Goal: Task Accomplishment & Management: Manage account settings

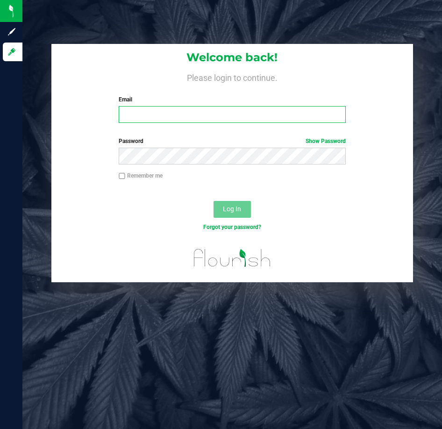
click at [185, 115] on input "Email" at bounding box center [232, 114] width 227 height 17
type input "Mhern@liveparallel.com"
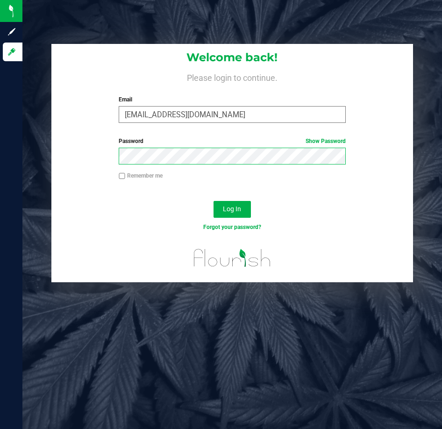
click at [213, 201] on button "Log In" at bounding box center [231, 209] width 37 height 17
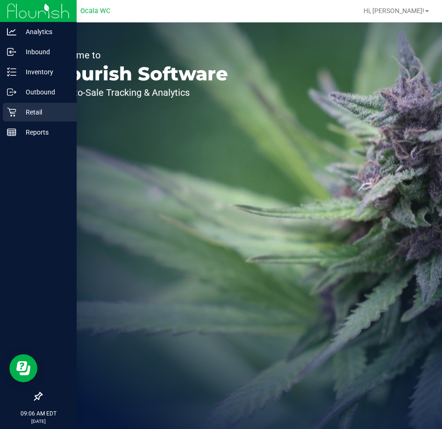
click at [18, 112] on p "Retail" at bounding box center [44, 111] width 56 height 11
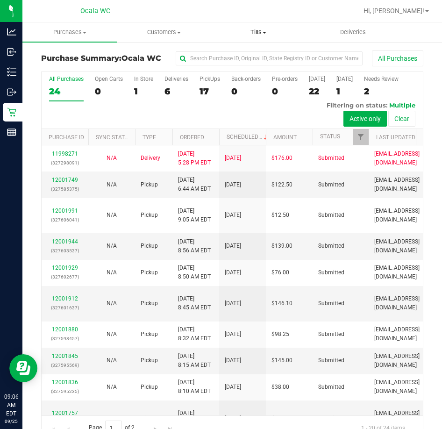
click at [259, 33] on span "Tills" at bounding box center [258, 32] width 93 height 8
click at [248, 54] on span "Manage tills" at bounding box center [242, 56] width 63 height 8
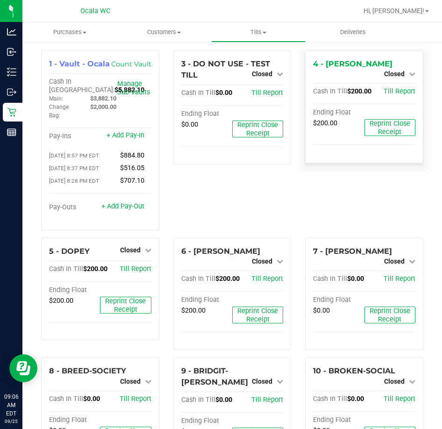
drag, startPoint x: 390, startPoint y: 60, endPoint x: 396, endPoint y: 73, distance: 14.4
click at [390, 70] on span "Closed" at bounding box center [394, 73] width 21 height 7
click at [399, 79] on link "Open Till" at bounding box center [394, 81] width 25 height 7
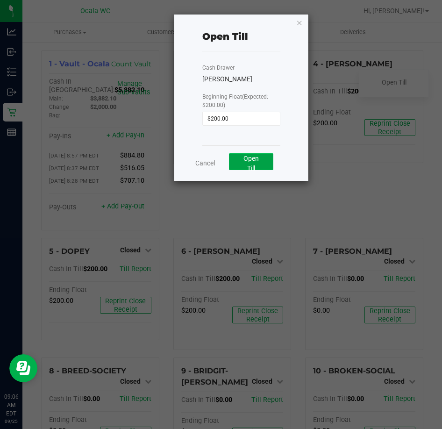
click at [262, 158] on button "Open Till" at bounding box center [251, 161] width 44 height 17
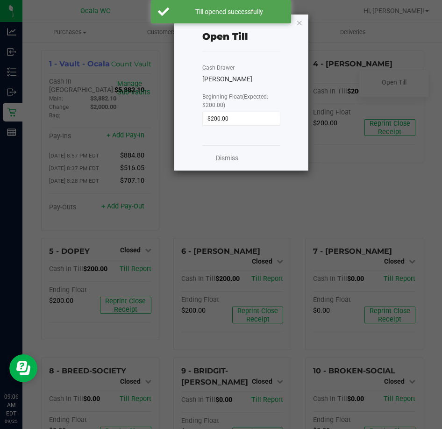
click at [229, 159] on link "Dismiss" at bounding box center [227, 158] width 22 height 10
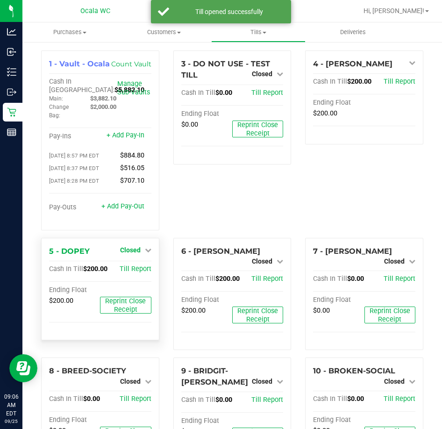
click at [126, 250] on span "Closed" at bounding box center [130, 249] width 21 height 7
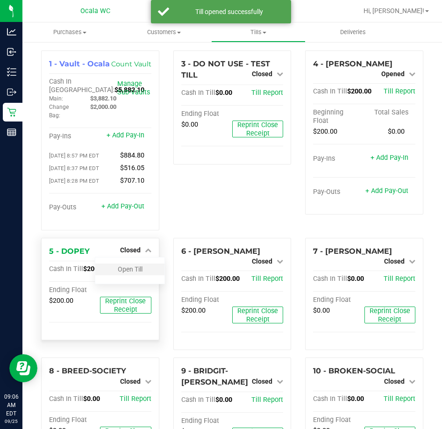
click at [132, 268] on div "Open Till" at bounding box center [129, 269] width 69 height 12
click at [135, 272] on link "Open Till" at bounding box center [130, 268] width 25 height 7
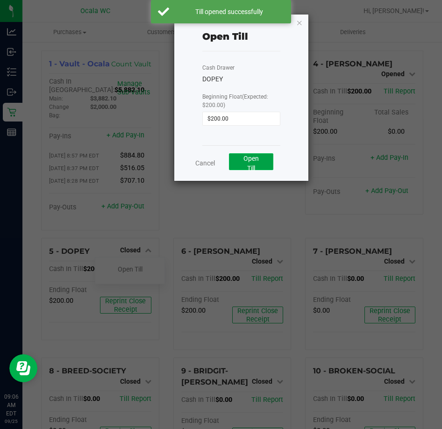
click at [252, 160] on span "Open Till" at bounding box center [250, 163] width 15 height 17
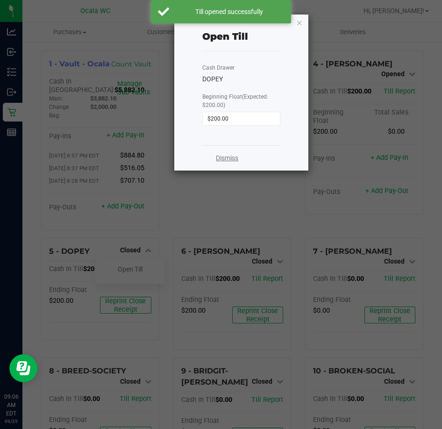
click at [220, 156] on link "Dismiss" at bounding box center [227, 158] width 22 height 10
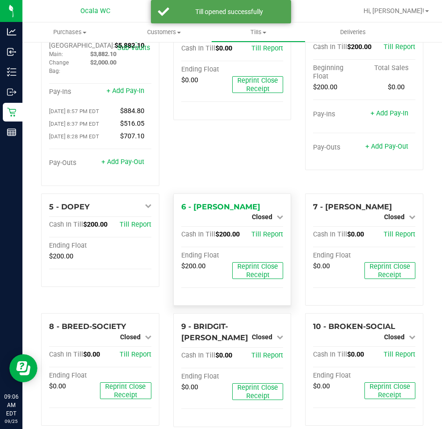
scroll to position [93, 0]
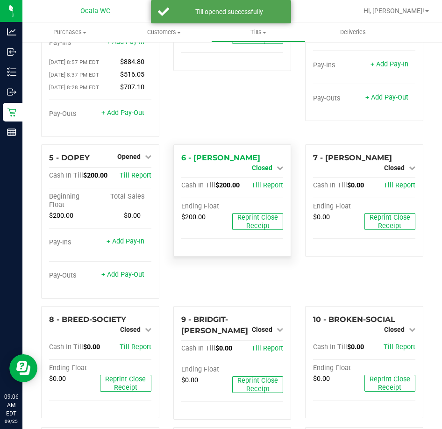
click at [259, 164] on span "Closed" at bounding box center [262, 167] width 21 height 7
click at [268, 177] on link "Open Till" at bounding box center [261, 175] width 25 height 7
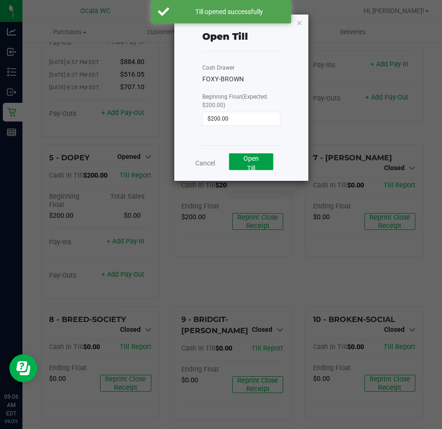
click at [268, 154] on button "Open Till" at bounding box center [251, 161] width 44 height 17
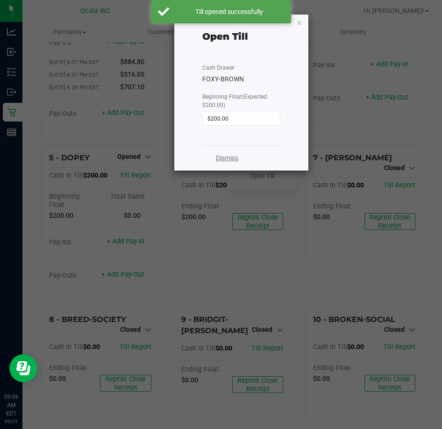
click at [224, 157] on link "Dismiss" at bounding box center [227, 158] width 22 height 10
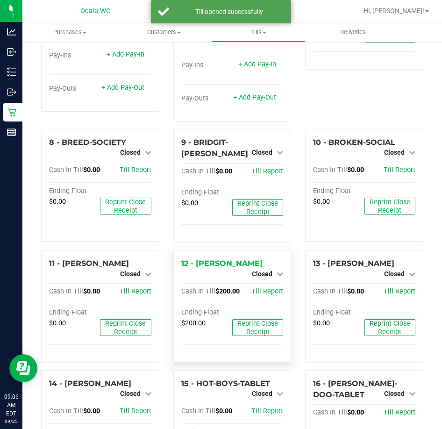
scroll to position [327, 0]
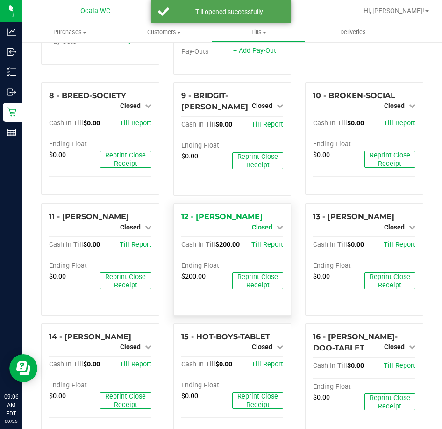
click at [257, 230] on span "Closed" at bounding box center [262, 226] width 21 height 7
click at [257, 239] on link "Open Till" at bounding box center [261, 234] width 25 height 7
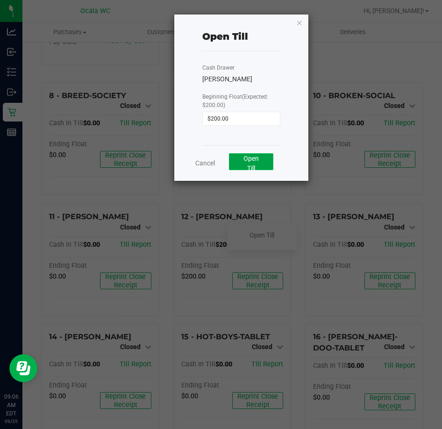
click at [254, 165] on span "Open Till" at bounding box center [250, 163] width 15 height 17
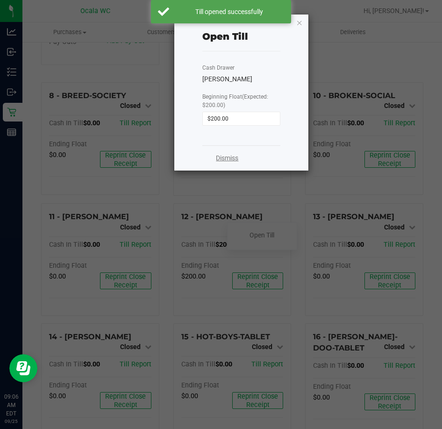
click at [222, 162] on link "Dismiss" at bounding box center [227, 158] width 22 height 10
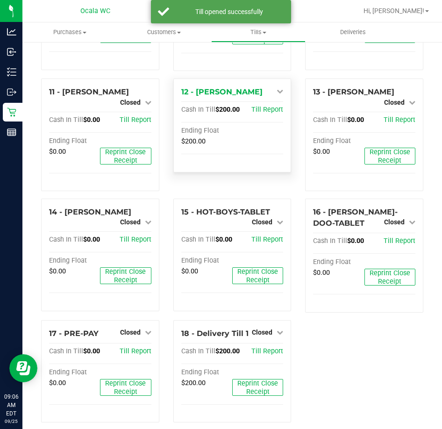
scroll to position [463, 0]
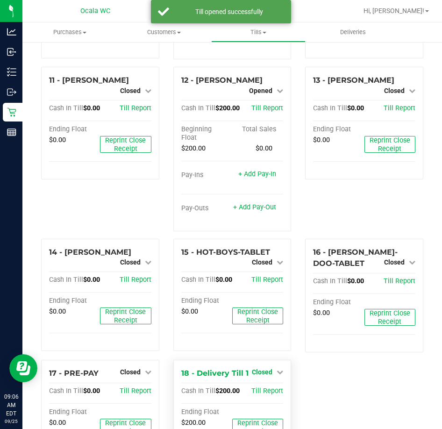
click at [260, 372] on span "Closed" at bounding box center [262, 371] width 21 height 7
click at [263, 390] on link "Open Till" at bounding box center [261, 391] width 25 height 7
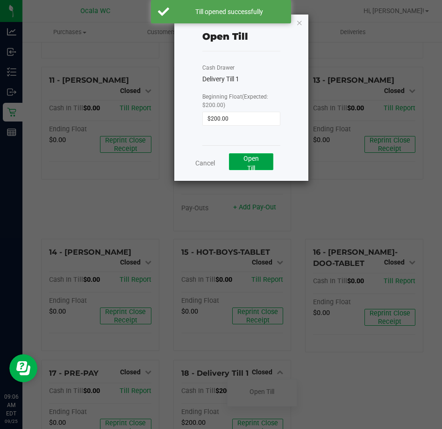
click at [248, 161] on span "Open Till" at bounding box center [250, 163] width 15 height 17
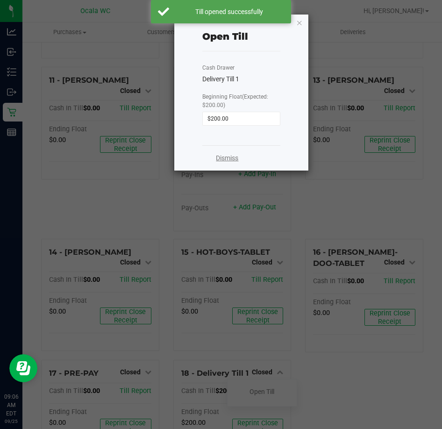
click at [223, 159] on link "Dismiss" at bounding box center [227, 158] width 22 height 10
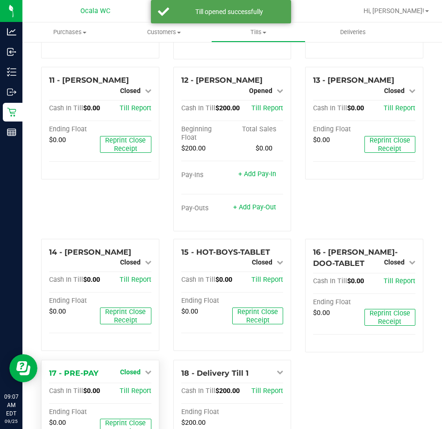
click at [130, 371] on span "Closed" at bounding box center [130, 371] width 21 height 7
click at [134, 394] on link "Open Till" at bounding box center [130, 391] width 25 height 7
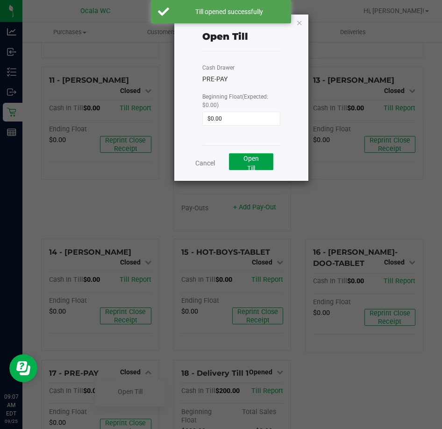
click at [258, 156] on span "Open Till" at bounding box center [250, 163] width 15 height 17
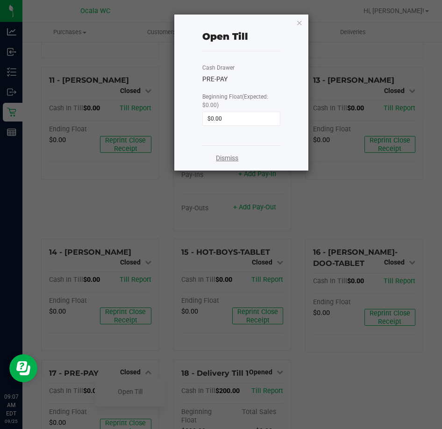
click at [232, 155] on link "Dismiss" at bounding box center [227, 158] width 22 height 10
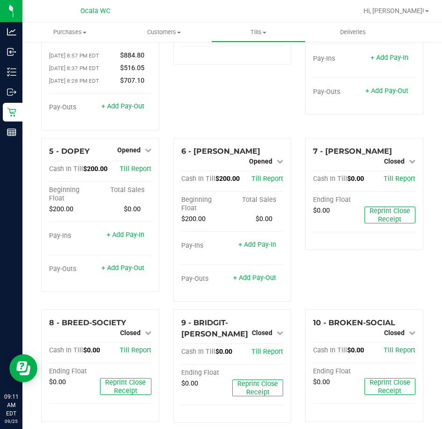
scroll to position [99, 0]
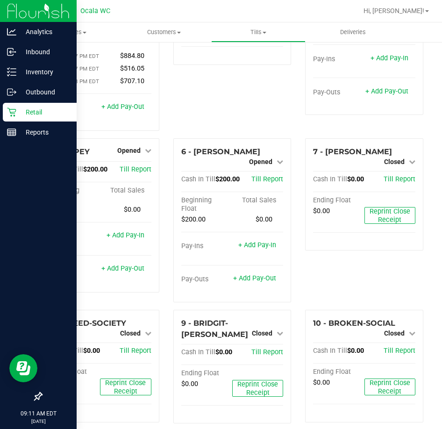
click at [33, 116] on p "Retail" at bounding box center [44, 111] width 56 height 11
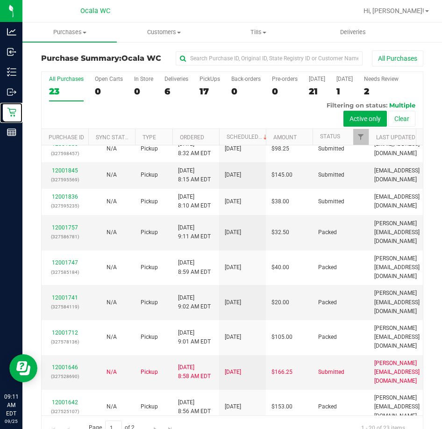
scroll to position [374, 0]
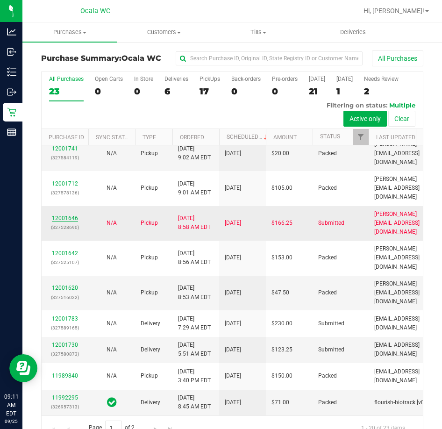
click at [57, 221] on link "12001646" at bounding box center [65, 218] width 26 height 7
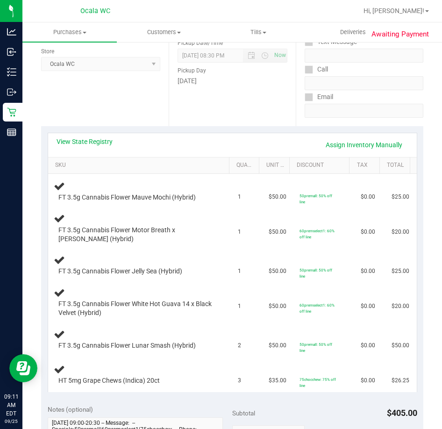
scroll to position [47, 0]
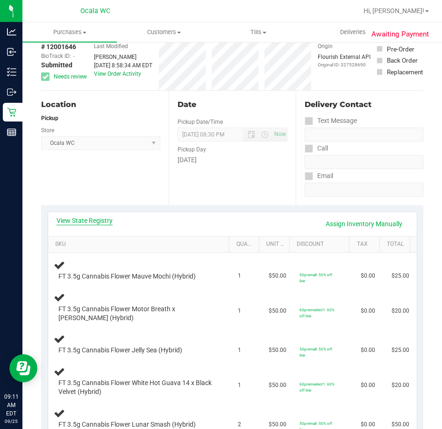
click at [96, 220] on link "View State Registry" at bounding box center [85, 220] width 56 height 9
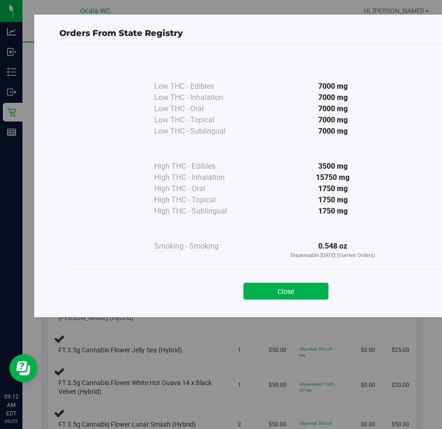
click at [303, 292] on button "Close" at bounding box center [285, 291] width 85 height 17
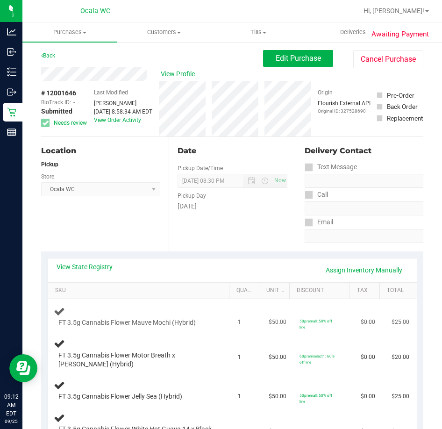
scroll to position [0, 0]
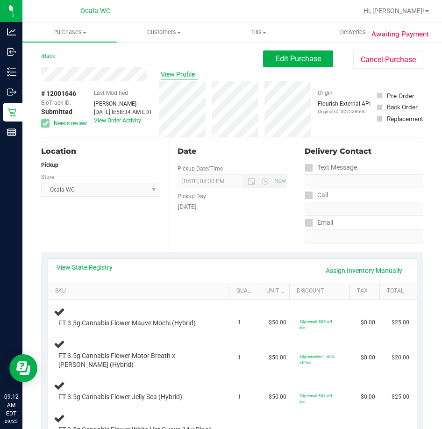
click at [171, 71] on span "View Profile" at bounding box center [179, 75] width 37 height 10
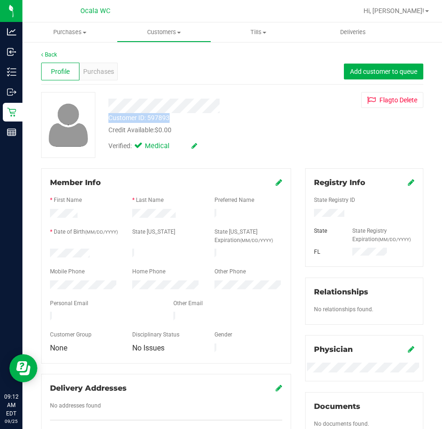
drag, startPoint x: 177, startPoint y: 119, endPoint x: 133, endPoint y: 123, distance: 44.6
click at [109, 119] on div "Customer ID: 597893 Credit Available: $0.00" at bounding box center [200, 124] width 198 height 22
drag, startPoint x: 134, startPoint y: 123, endPoint x: 180, endPoint y: 118, distance: 46.6
click at [180, 118] on div "Customer ID: 597893 Credit Available: $0.00" at bounding box center [200, 124] width 198 height 22
drag, startPoint x: 180, startPoint y: 118, endPoint x: 113, endPoint y: 118, distance: 67.3
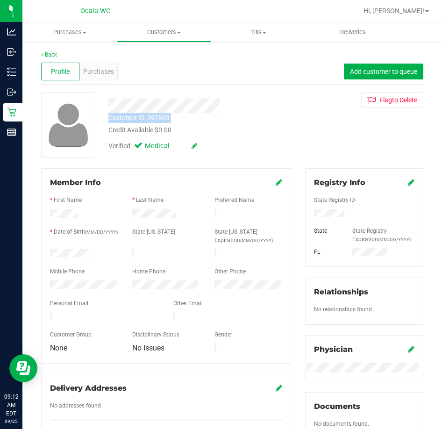
click at [113, 118] on div "Customer ID: 597893 Credit Available: $0.00" at bounding box center [200, 124] width 198 height 22
copy div "Customer ID: 597893"
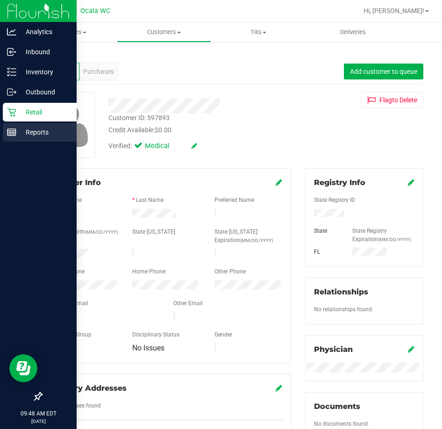
click at [31, 132] on p "Reports" at bounding box center [44, 132] width 56 height 11
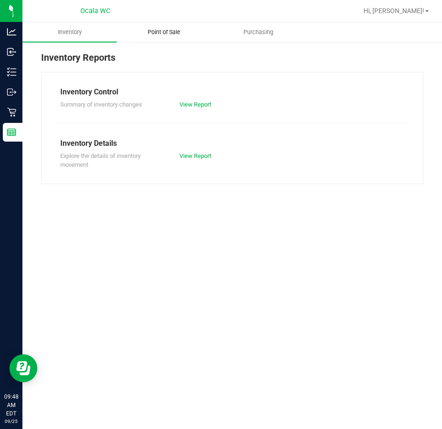
click at [175, 33] on span "Point of Sale" at bounding box center [164, 32] width 58 height 8
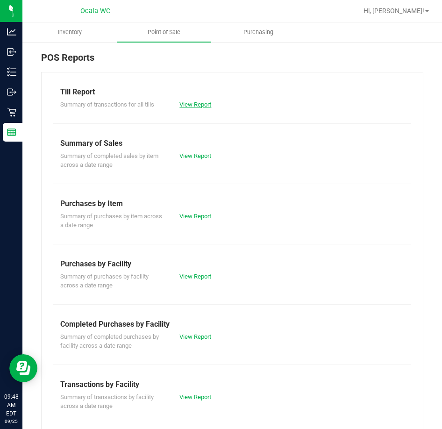
click at [193, 107] on link "View Report" at bounding box center [195, 104] width 32 height 7
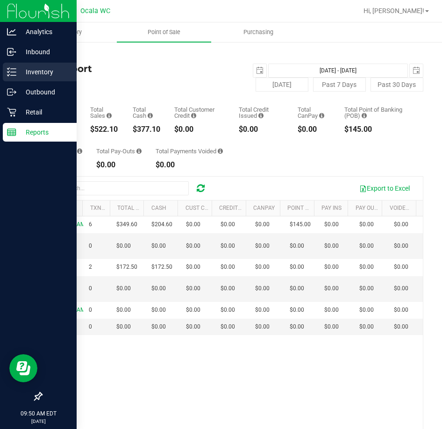
click at [12, 77] on div "Inventory" at bounding box center [40, 72] width 74 height 19
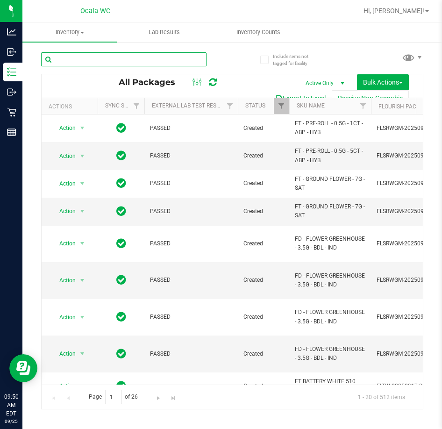
click at [167, 62] on input "text" at bounding box center [123, 59] width 165 height 14
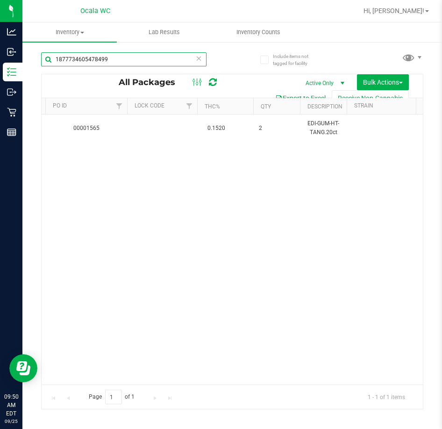
scroll to position [0, 605]
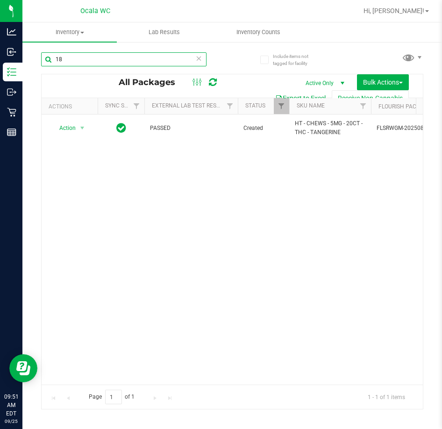
type input "1"
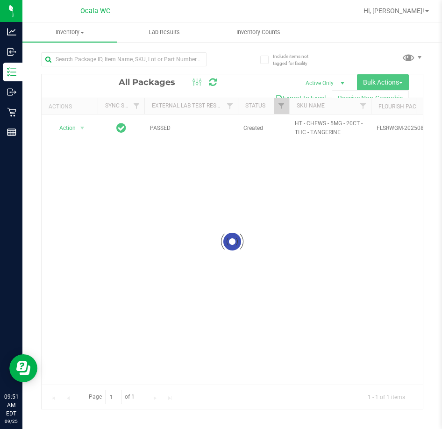
click at [249, 266] on div at bounding box center [232, 241] width 381 height 334
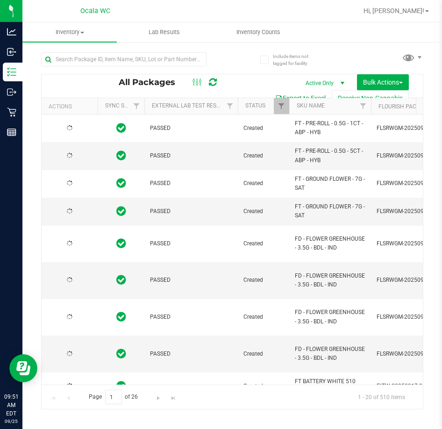
type input "2026-03-16"
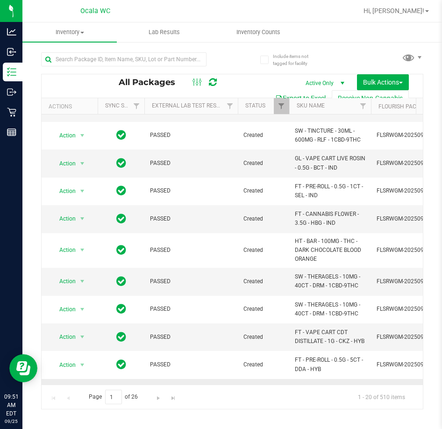
click at [131, 379] on td at bounding box center [121, 392] width 47 height 27
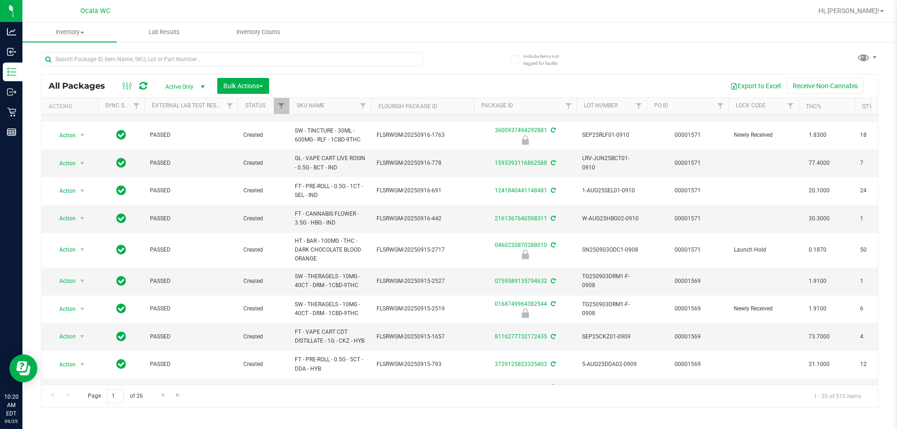
scroll to position [305, 0]
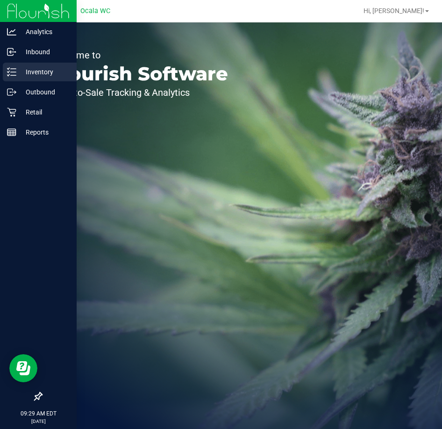
click at [13, 75] on line at bounding box center [13, 75] width 5 height 0
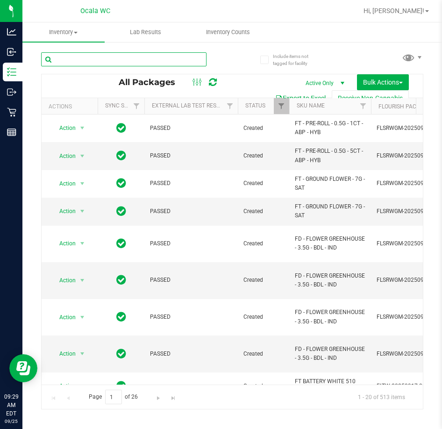
click at [85, 58] on input "text" at bounding box center [123, 59] width 165 height 14
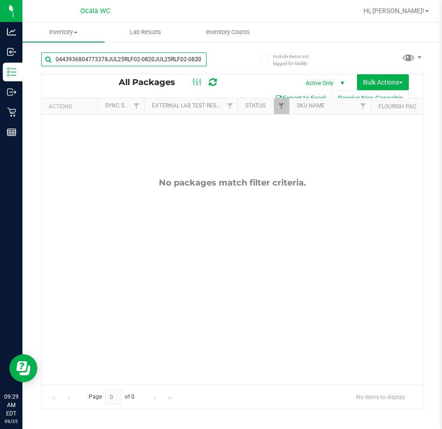
type input "0443936804773378JUL25RLF02-0820JUL25RLF02-0820"
drag, startPoint x: 85, startPoint y: 58, endPoint x: 164, endPoint y: 56, distance: 79.0
click at [164, 56] on input "0443936804773378JUL25RLF02-0820JUL25RLF02-0820" at bounding box center [123, 59] width 165 height 14
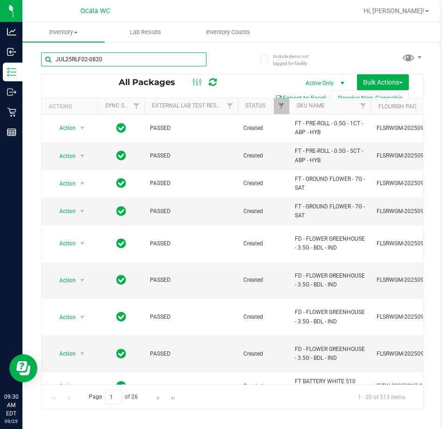
type input "JUL25RLF02-0820"
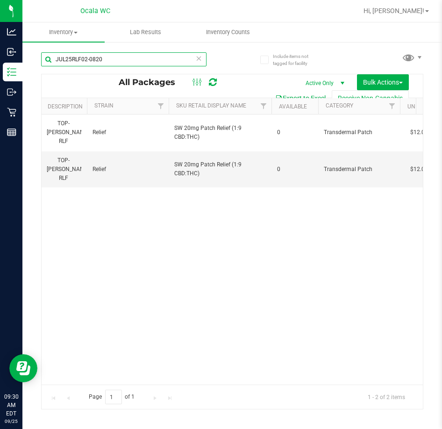
scroll to position [0, 894]
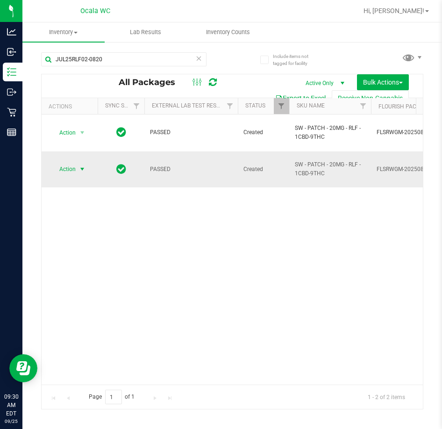
drag, startPoint x: 70, startPoint y: 155, endPoint x: 91, endPoint y: 185, distance: 36.5
click at [70, 163] on span "Action" at bounding box center [63, 169] width 25 height 13
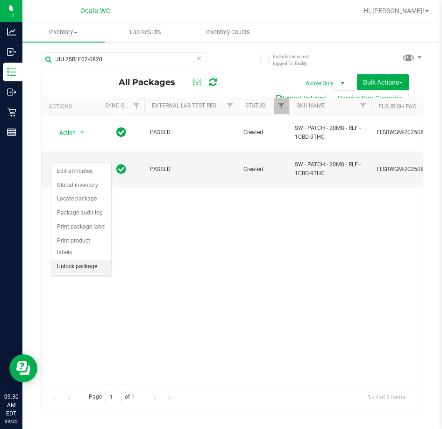
click at [91, 260] on li "Unlock package" at bounding box center [81, 267] width 60 height 14
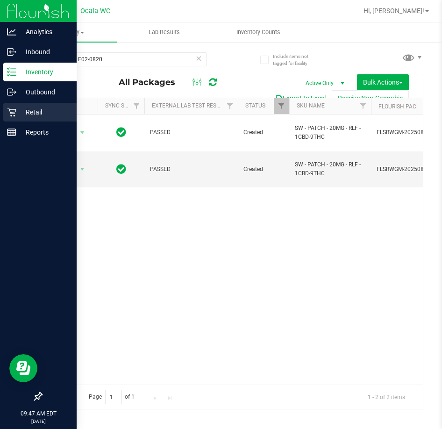
click at [14, 121] on link "Retail" at bounding box center [38, 113] width 77 height 20
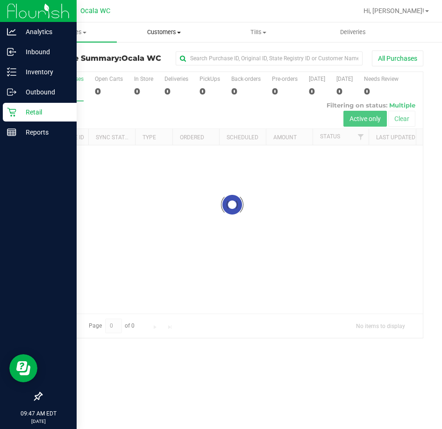
click at [153, 34] on span "Customers" at bounding box center [163, 32] width 93 height 8
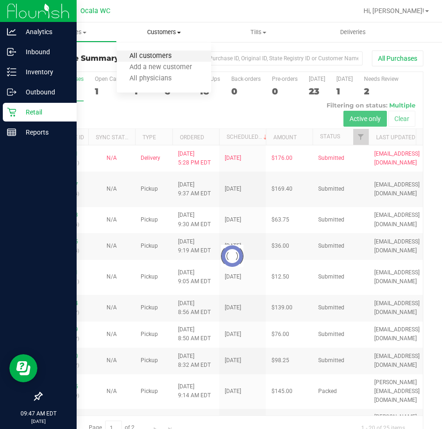
click at [152, 53] on span "All customers" at bounding box center [150, 56] width 67 height 8
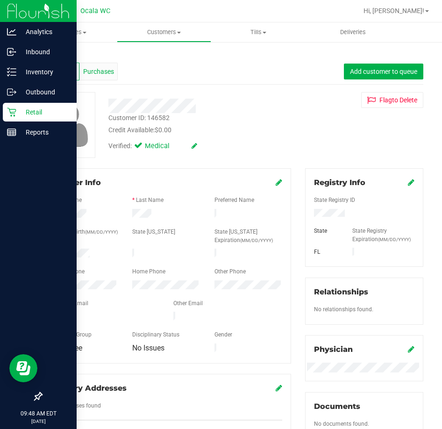
click at [103, 78] on div "Purchases" at bounding box center [98, 72] width 38 height 18
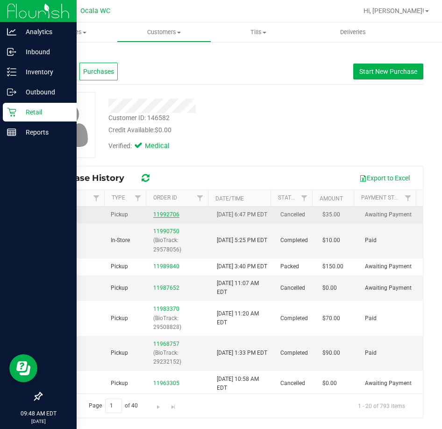
click at [167, 216] on link "11992706" at bounding box center [166, 214] width 26 height 7
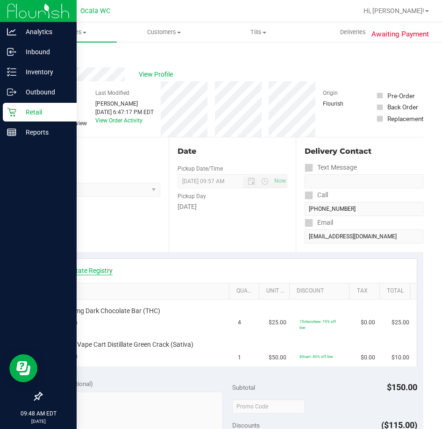
click at [100, 267] on link "View State Registry" at bounding box center [85, 270] width 56 height 9
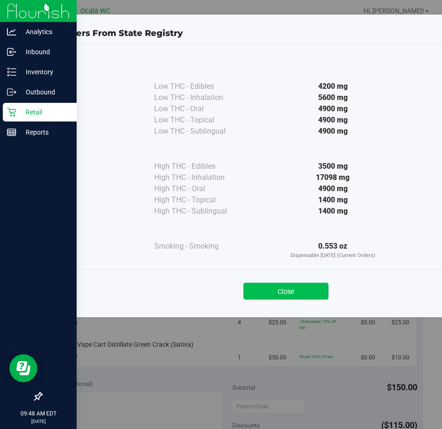
click at [315, 293] on button "Close" at bounding box center [285, 291] width 85 height 17
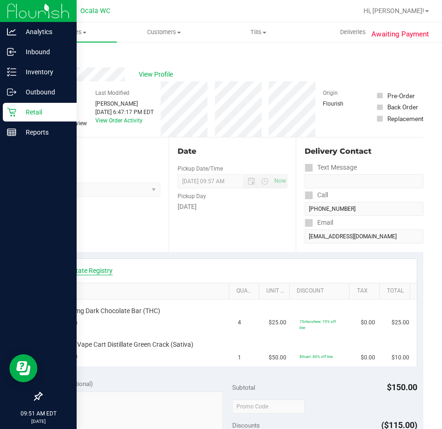
click at [94, 272] on link "View State Registry" at bounding box center [85, 270] width 56 height 9
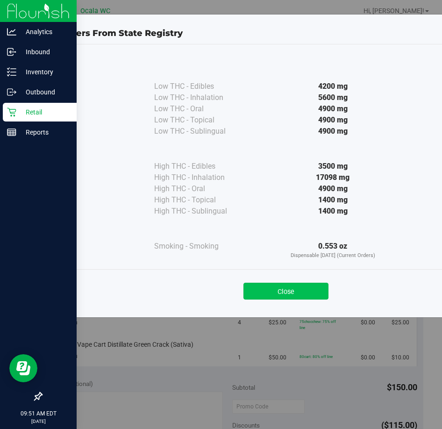
click at [304, 296] on button "Close" at bounding box center [285, 291] width 85 height 17
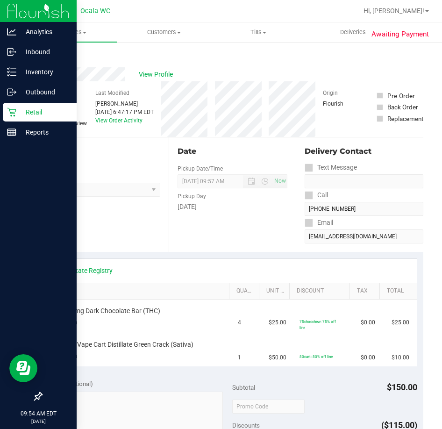
click at [26, 109] on p "Retail" at bounding box center [44, 111] width 56 height 11
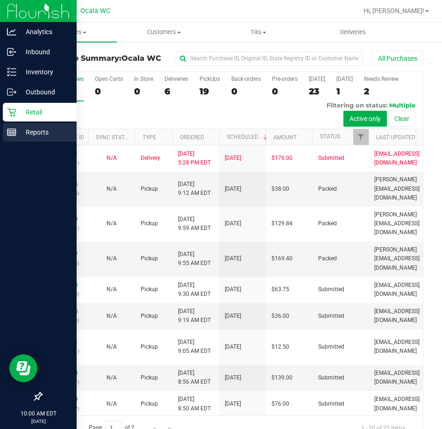
click at [45, 133] on p "Reports" at bounding box center [44, 132] width 56 height 11
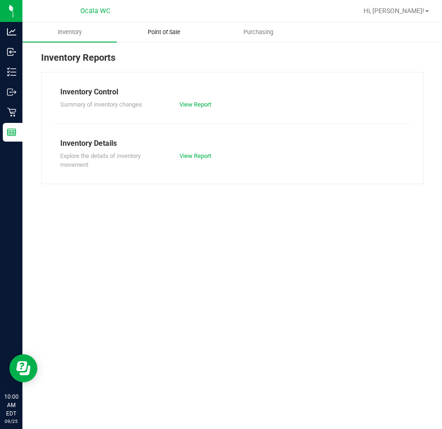
click at [170, 31] on span "Point of Sale" at bounding box center [164, 32] width 58 height 8
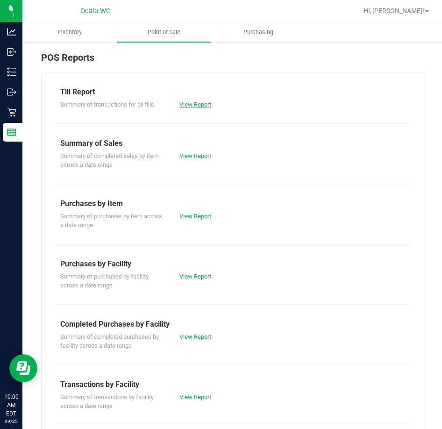
click at [196, 103] on link "View Report" at bounding box center [195, 104] width 32 height 7
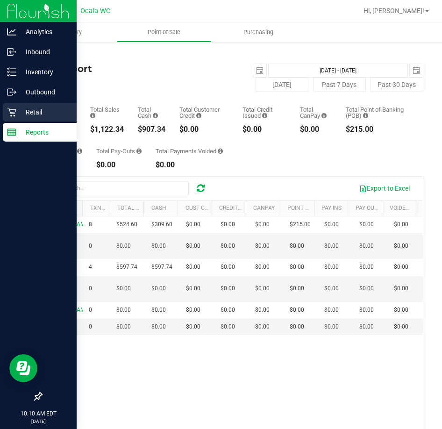
click at [12, 110] on icon at bounding box center [11, 111] width 9 height 9
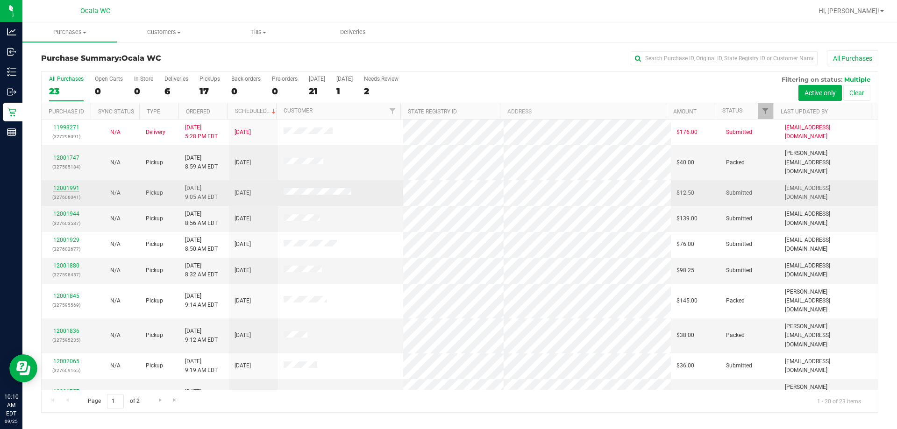
click at [71, 185] on link "12001991" at bounding box center [66, 188] width 26 height 7
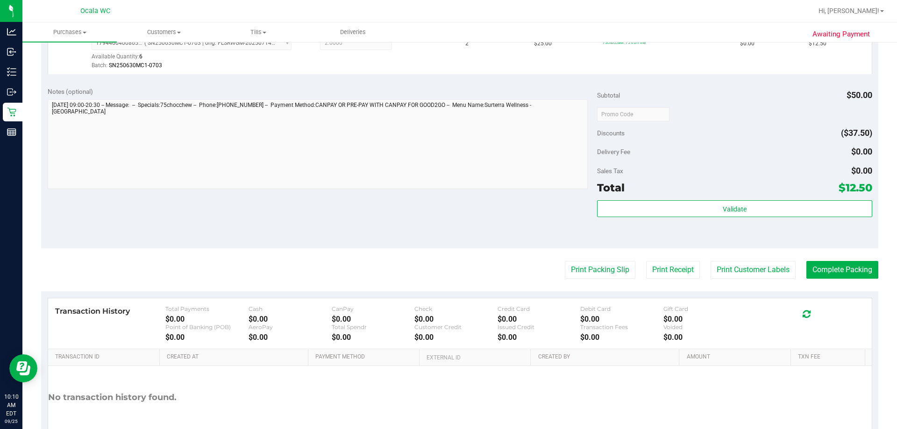
scroll to position [280, 0]
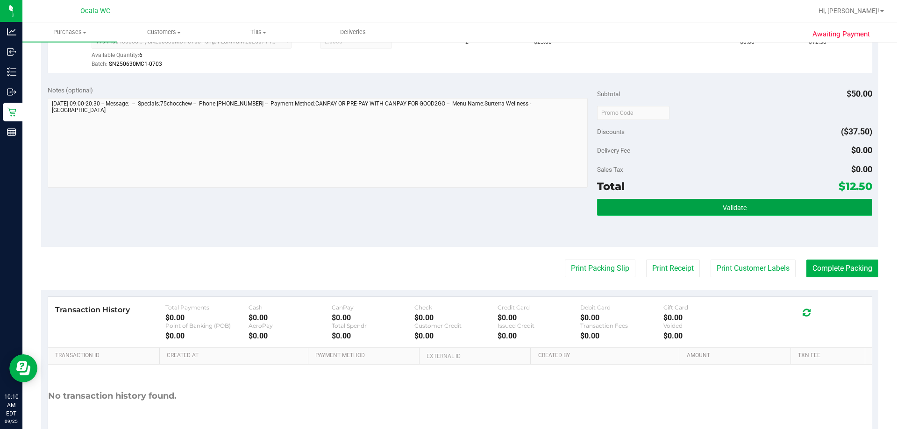
click at [441, 205] on span "Validate" at bounding box center [735, 207] width 24 height 7
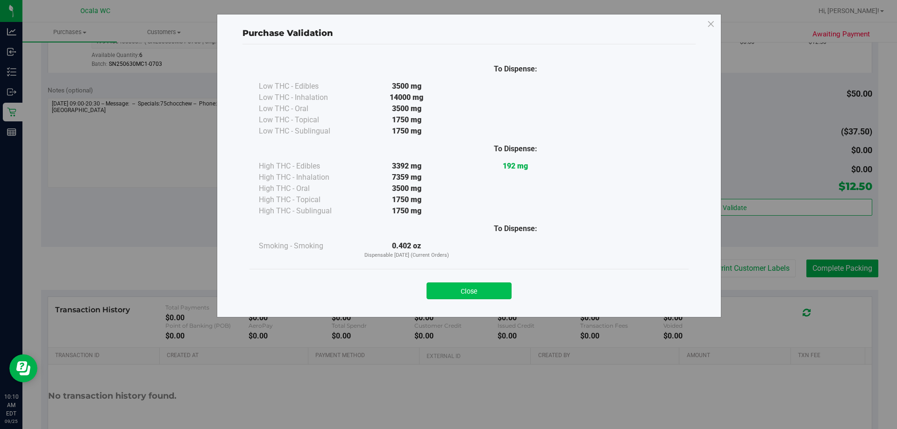
click at [441, 284] on button "Close" at bounding box center [468, 291] width 85 height 17
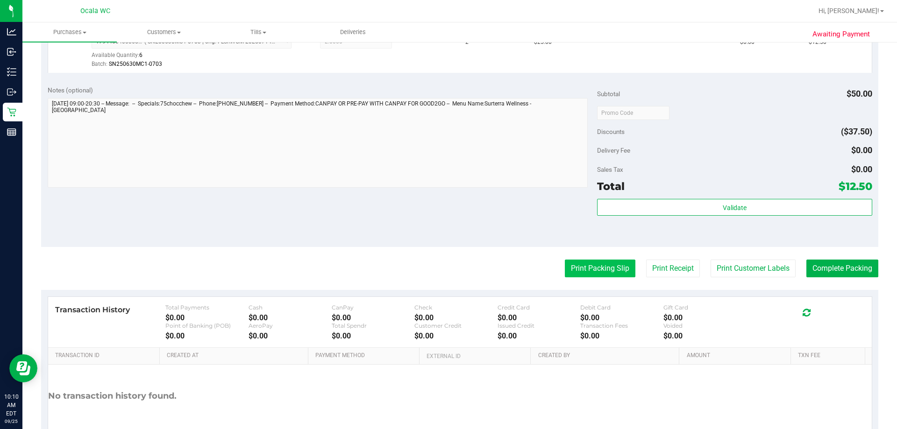
click at [441, 267] on button "Print Packing Slip" at bounding box center [600, 269] width 71 height 18
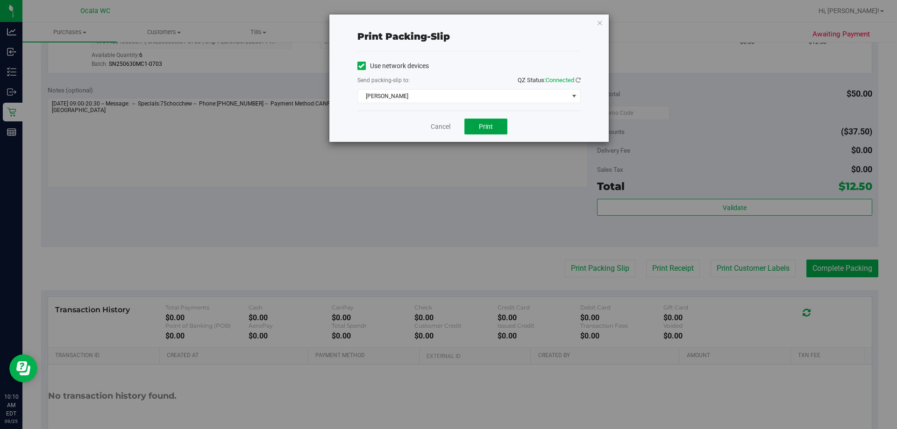
drag, startPoint x: 483, startPoint y: 121, endPoint x: 463, endPoint y: 82, distance: 43.5
click at [441, 81] on div "Print packing-slip Use network devices Send packing-slip to: QZ Status: Connect…" at bounding box center [468, 78] width 279 height 128
click at [441, 92] on span "BRAD-PITT" at bounding box center [463, 96] width 211 height 13
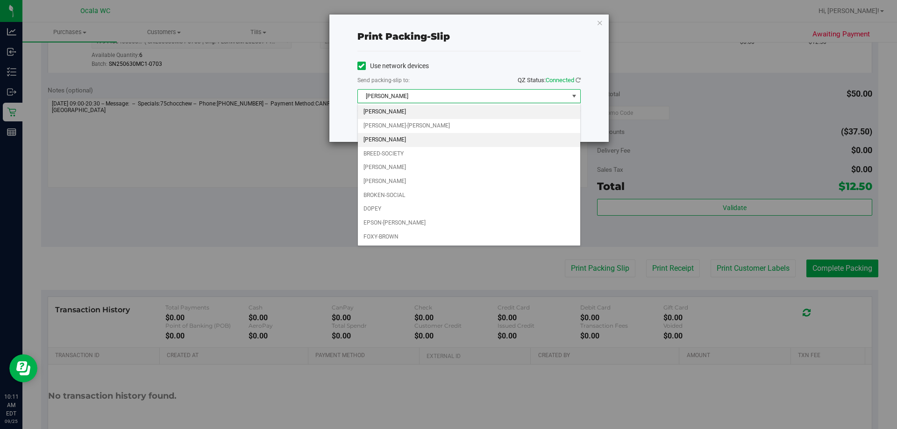
click at [430, 137] on li "BRANDY-CLARK" at bounding box center [469, 140] width 222 height 14
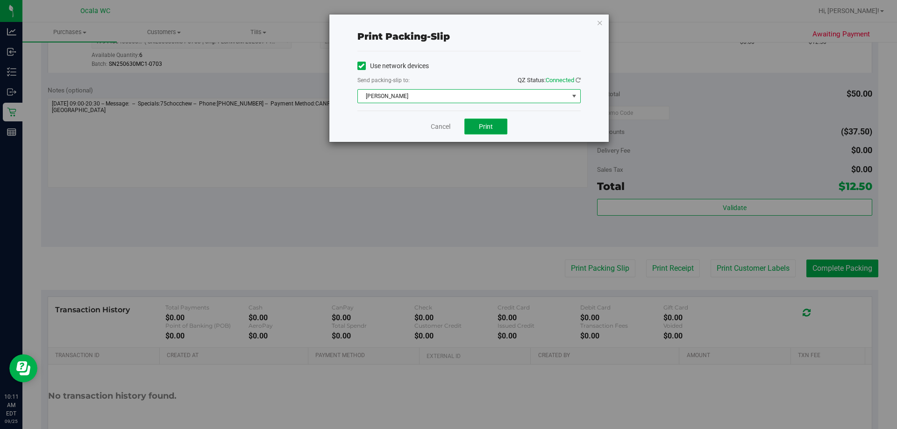
click at [441, 121] on button "Print" at bounding box center [485, 127] width 43 height 16
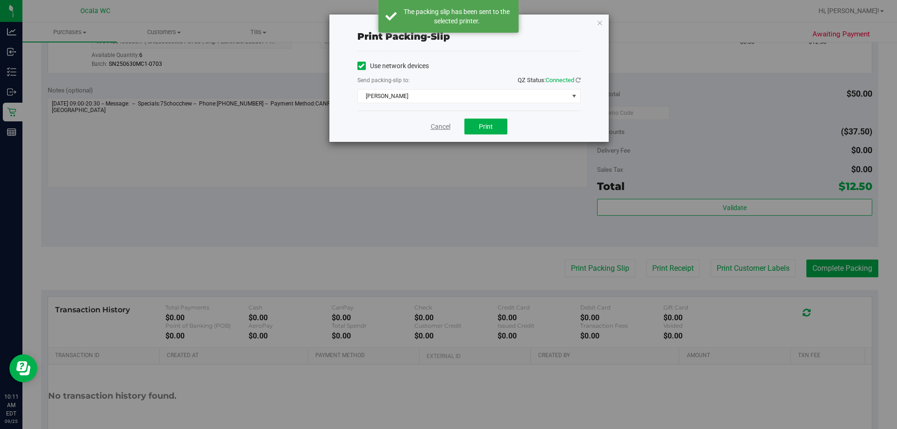
click at [437, 131] on link "Cancel" at bounding box center [441, 127] width 20 height 10
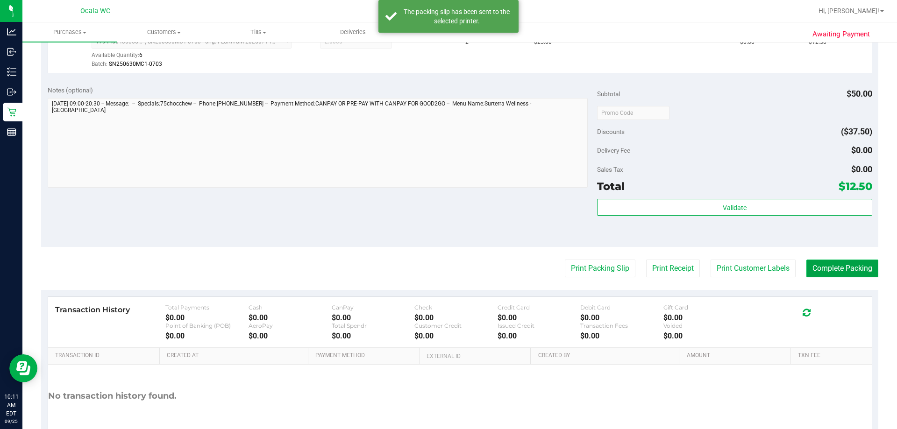
click at [441, 275] on button "Complete Packing" at bounding box center [842, 269] width 72 height 18
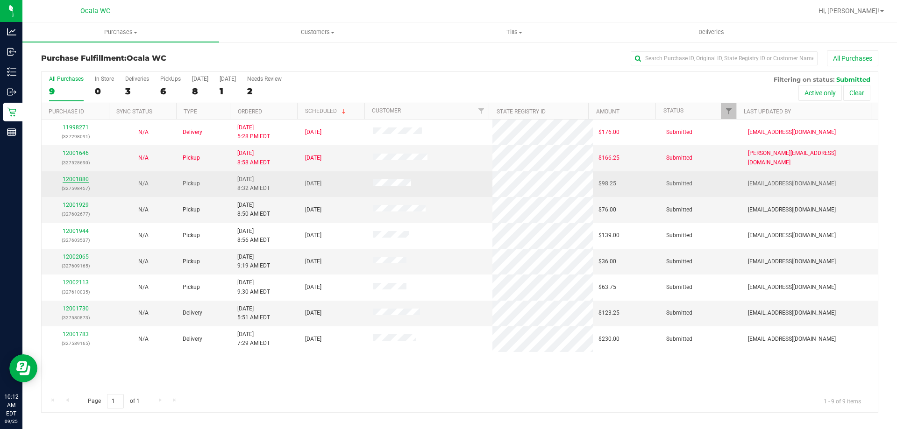
click at [70, 179] on link "12001880" at bounding box center [76, 179] width 26 height 7
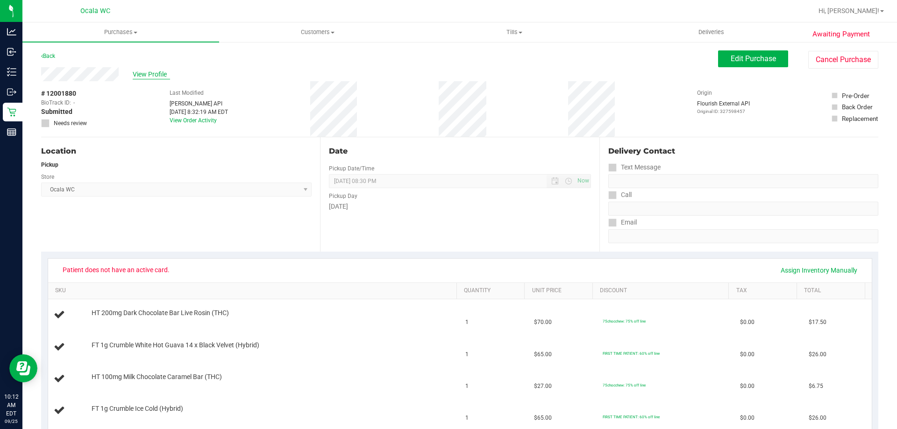
click at [149, 71] on span "View Profile" at bounding box center [151, 75] width 37 height 10
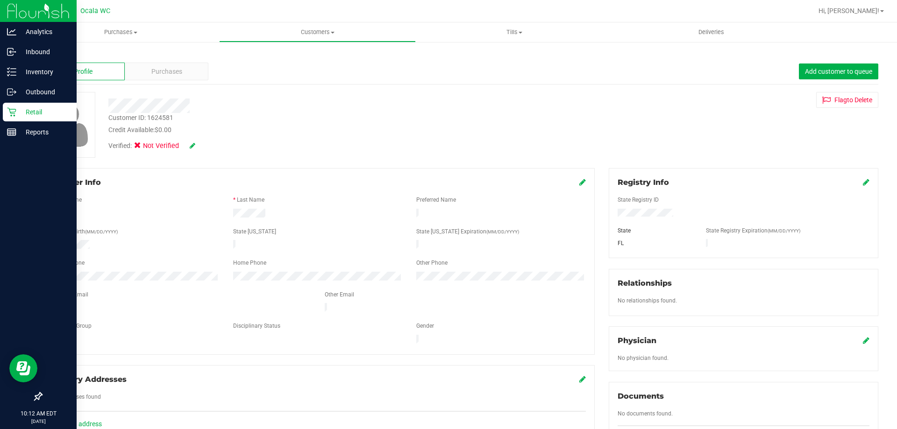
click at [21, 107] on p "Retail" at bounding box center [44, 111] width 56 height 11
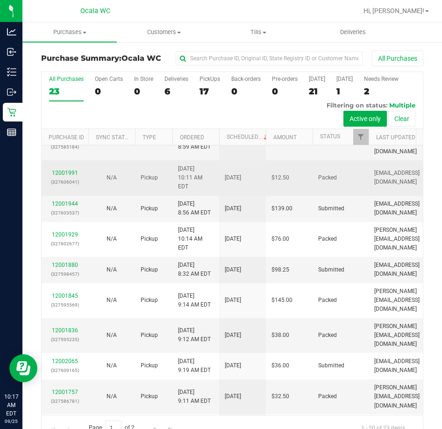
scroll to position [47, 0]
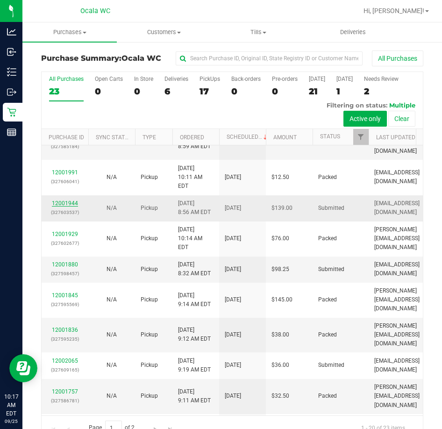
click at [64, 206] on link "12001944" at bounding box center [65, 203] width 26 height 7
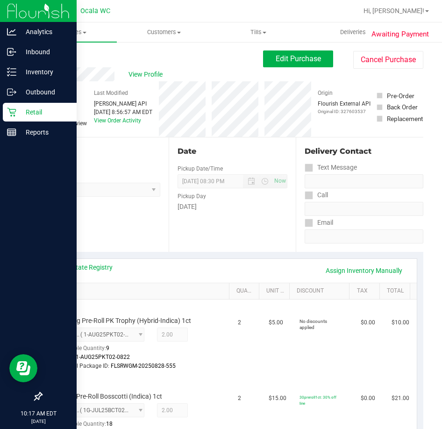
click at [20, 113] on p "Retail" at bounding box center [44, 111] width 56 height 11
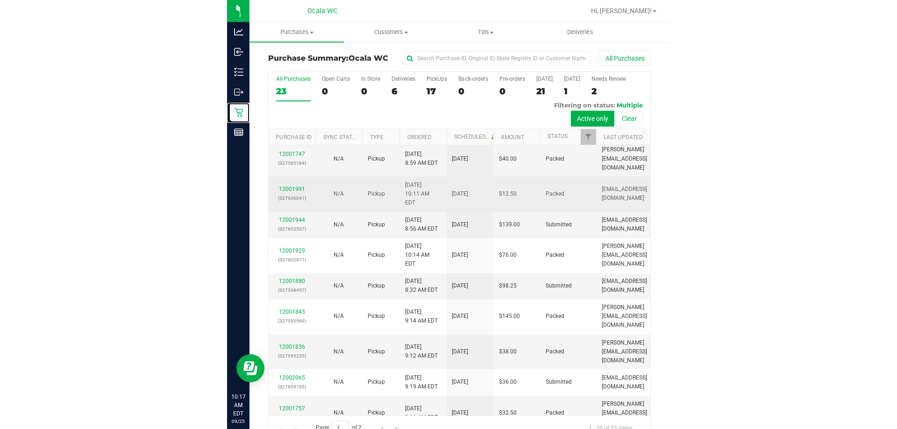
scroll to position [140, 0]
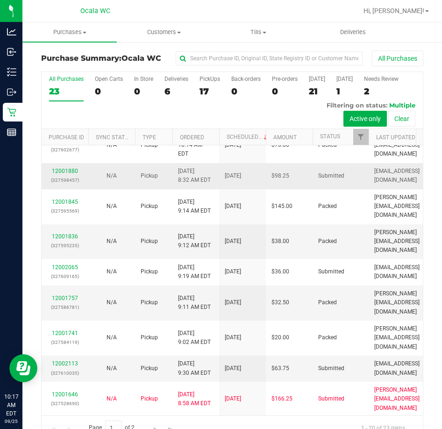
click at [66, 185] on div "12001880 (327598457)" at bounding box center [64, 176] width 35 height 18
click at [64, 174] on link "12001880" at bounding box center [65, 171] width 26 height 7
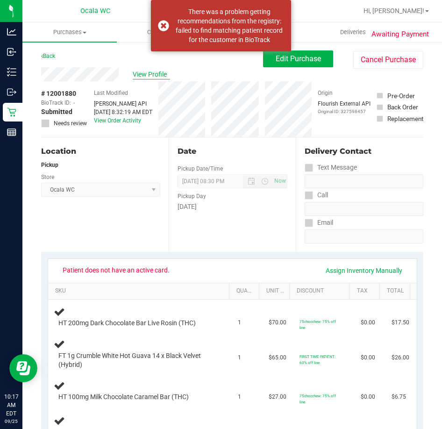
click at [161, 75] on span "View Profile" at bounding box center [151, 75] width 37 height 10
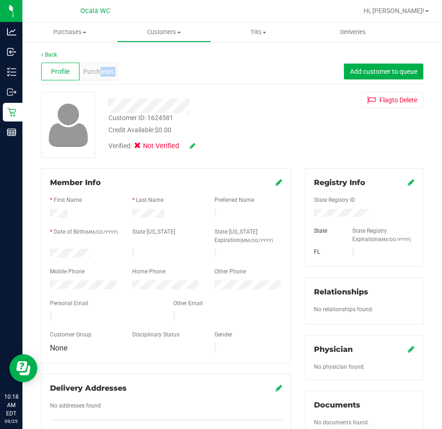
drag, startPoint x: 99, startPoint y: 73, endPoint x: 439, endPoint y: 34, distance: 342.3
click at [439, 56] on div "Purchases Summary of purchases Fulfillment All purchases Customers All customer…" at bounding box center [231, 225] width 419 height 406
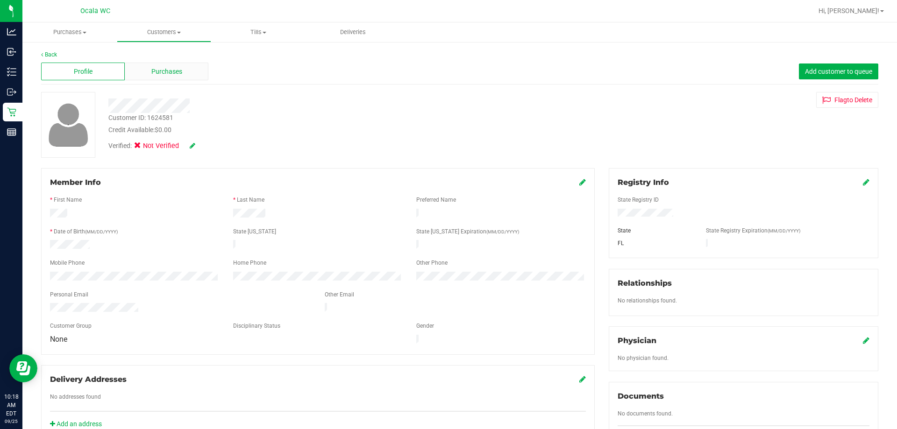
click at [182, 72] on div "Purchases" at bounding box center [167, 72] width 84 height 18
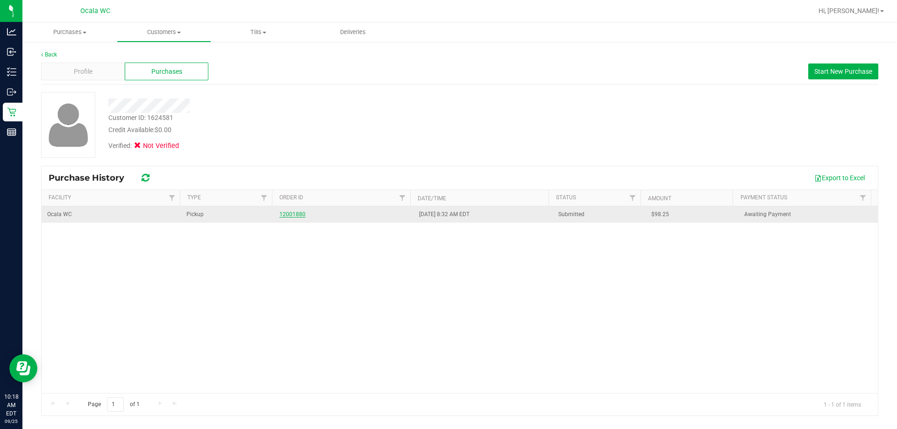
click at [295, 216] on link "12001880" at bounding box center [292, 214] width 26 height 7
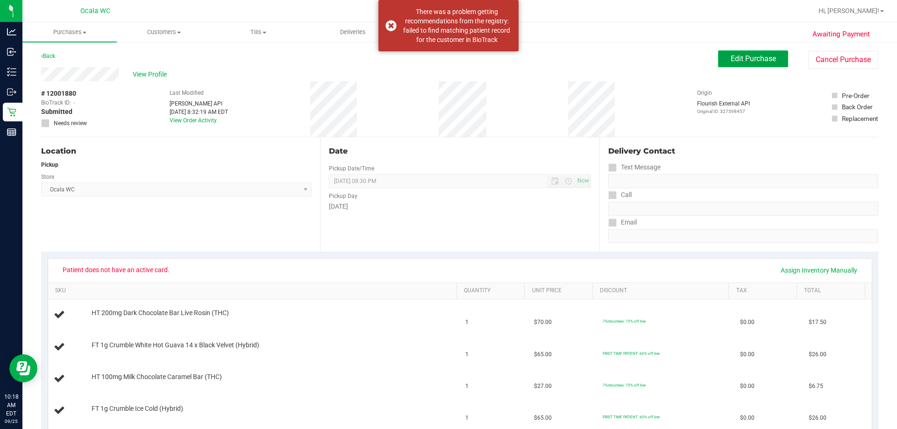
click at [441, 55] on span "Edit Purchase" at bounding box center [753, 58] width 45 height 9
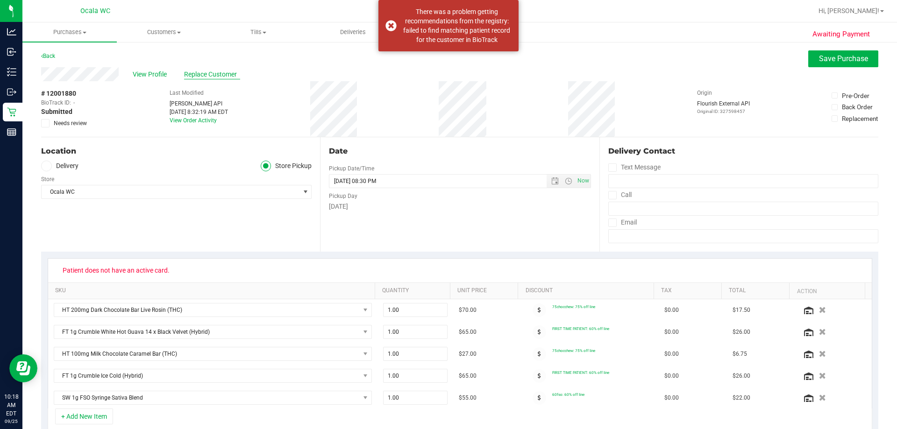
click at [217, 72] on span "Replace Customer" at bounding box center [212, 75] width 56 height 10
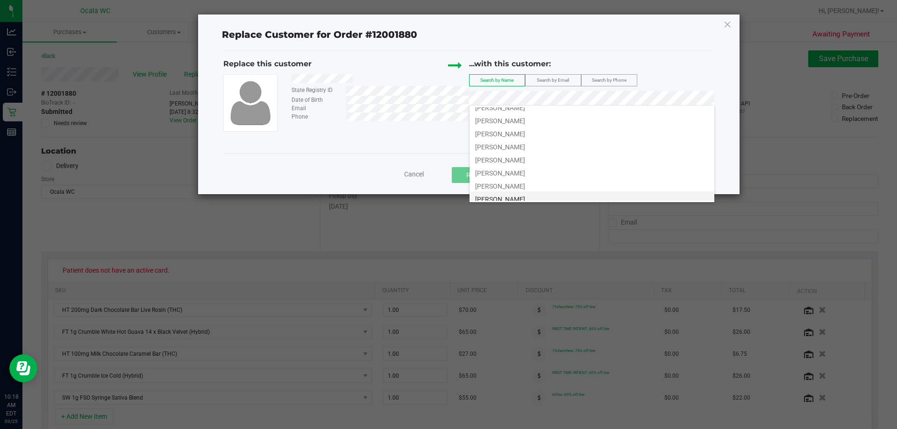
scroll to position [77, 0]
click at [441, 168] on li "anna anderson" at bounding box center [591, 168] width 245 height 13
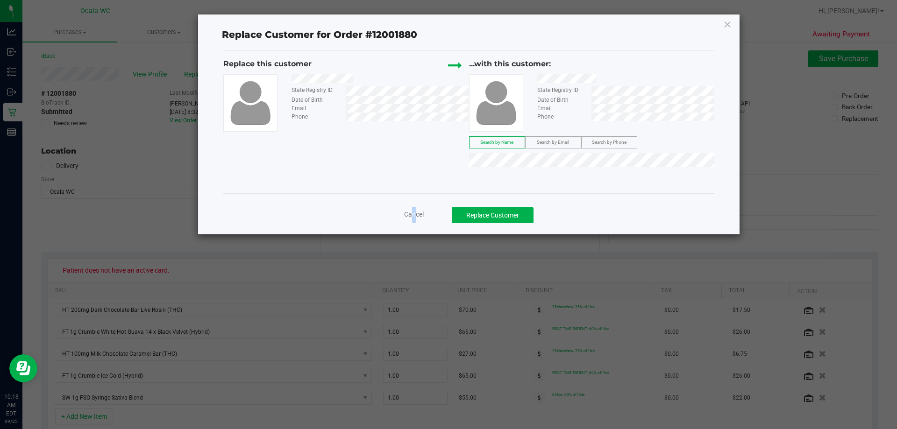
drag, startPoint x: 407, startPoint y: 213, endPoint x: 412, endPoint y: 216, distance: 4.8
click at [412, 216] on span "Cancel" at bounding box center [414, 214] width 20 height 7
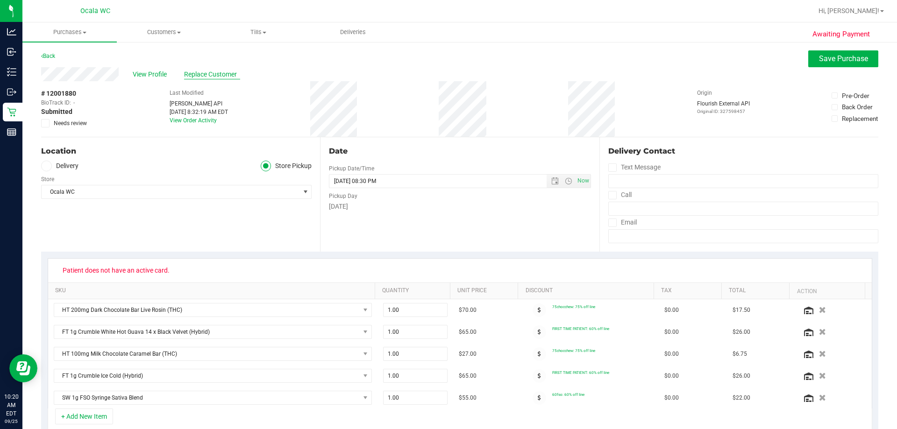
click at [205, 72] on span "Replace Customer" at bounding box center [212, 75] width 56 height 10
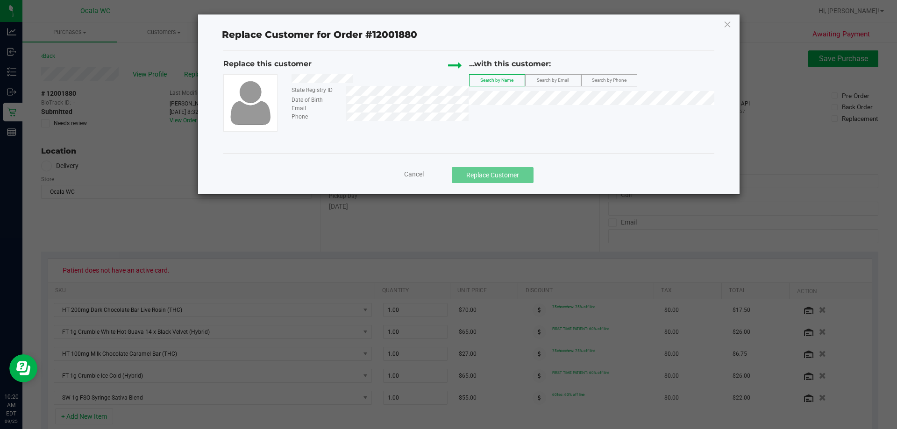
click at [408, 178] on div "Cancel Replace Customer" at bounding box center [468, 175] width 477 height 16
click at [408, 171] on span "Cancel" at bounding box center [414, 173] width 20 height 7
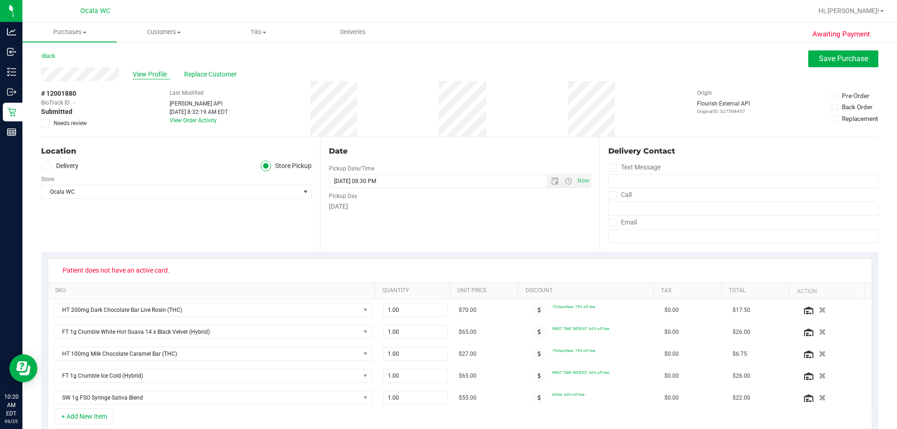
click at [158, 74] on span "View Profile" at bounding box center [151, 75] width 37 height 10
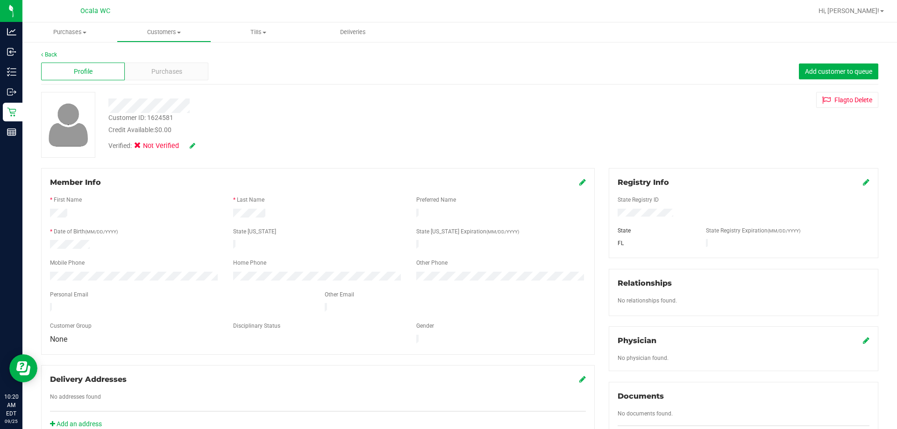
click at [441, 182] on icon at bounding box center [866, 181] width 7 height 7
click at [441, 235] on div "Registry Info State Registry ID * State State Registry Expiration (MM/DD/YYYY) …" at bounding box center [744, 340] width 284 height 345
click at [441, 185] on icon at bounding box center [865, 182] width 8 height 7
click at [441, 183] on icon at bounding box center [582, 181] width 7 height 7
click at [189, 140] on div "Verified: Not Verified" at bounding box center [314, 145] width 426 height 21
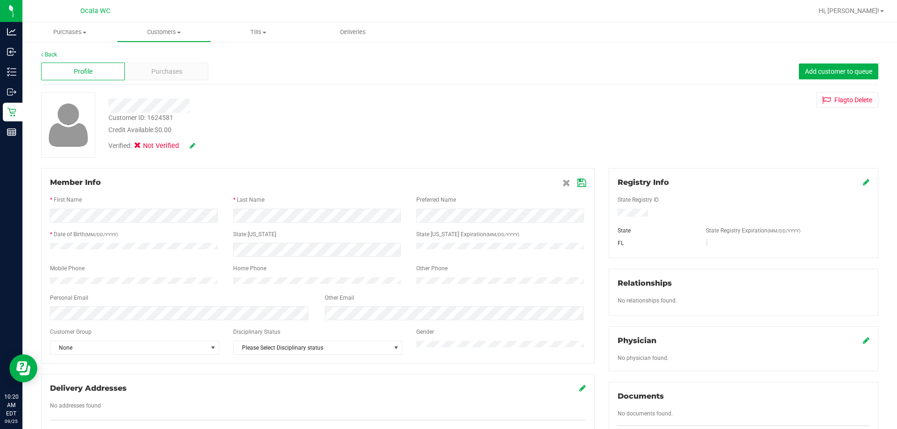
click at [198, 144] on div "Verified: Not Verified" at bounding box center [172, 146] width 128 height 10
click at [195, 144] on icon at bounding box center [193, 145] width 6 height 7
click at [205, 143] on icon at bounding box center [204, 146] width 7 height 7
click at [192, 143] on icon at bounding box center [193, 145] width 6 height 7
click at [441, 183] on icon at bounding box center [581, 182] width 8 height 7
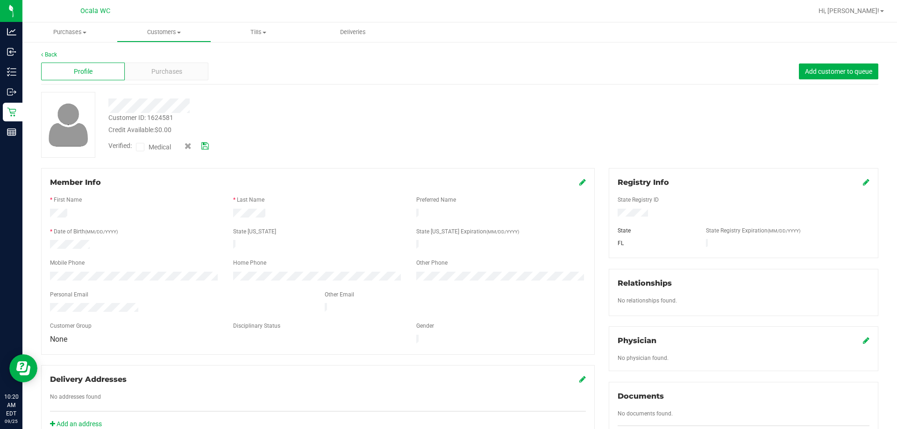
click at [141, 147] on icon at bounding box center [140, 147] width 6 height 0
click at [0, 0] on input "Medical" at bounding box center [0, 0] width 0 height 0
click at [204, 147] on icon at bounding box center [204, 146] width 7 height 7
click at [192, 68] on div "Purchases" at bounding box center [167, 72] width 84 height 18
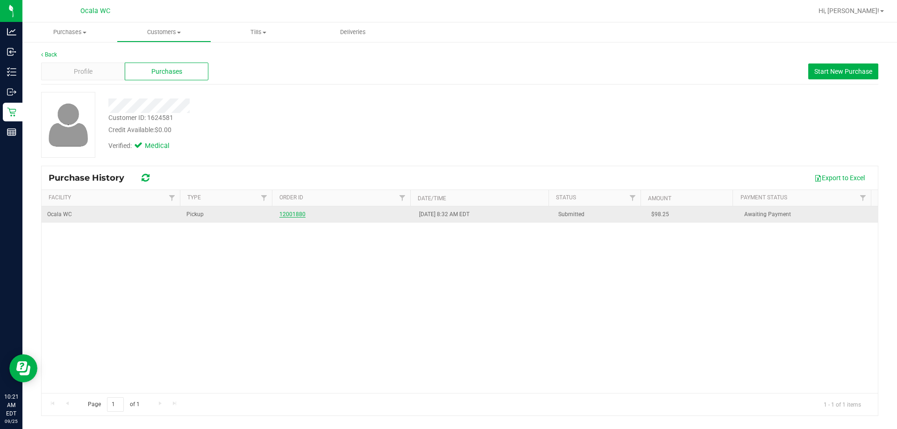
click at [294, 213] on link "12001880" at bounding box center [292, 214] width 26 height 7
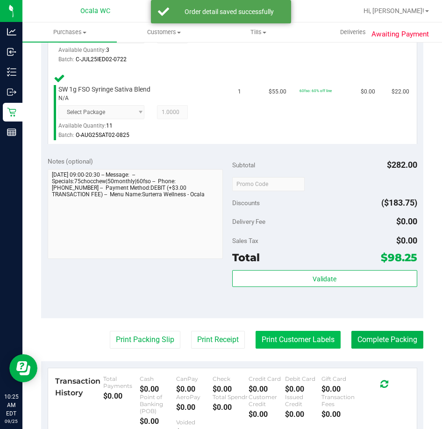
scroll to position [607, 0]
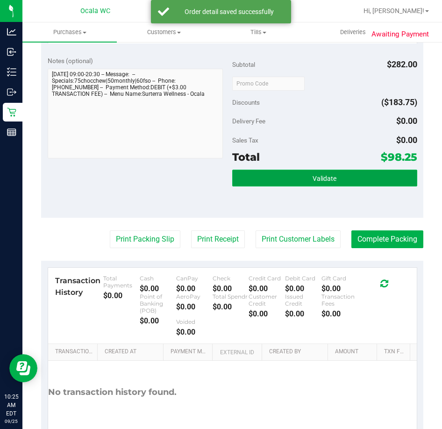
click at [307, 170] on button "Validate" at bounding box center [324, 178] width 185 height 17
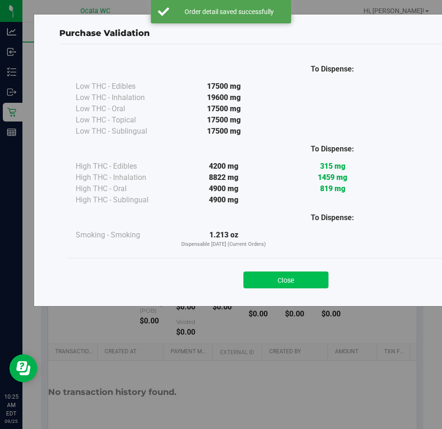
click at [261, 276] on button "Close" at bounding box center [285, 279] width 85 height 17
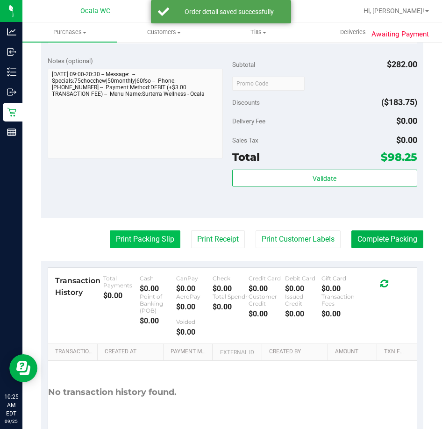
click at [152, 235] on button "Print Packing Slip" at bounding box center [145, 239] width 71 height 18
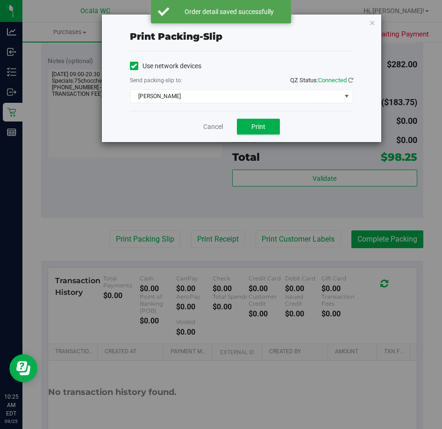
click at [261, 117] on div "Cancel Print" at bounding box center [241, 126] width 223 height 31
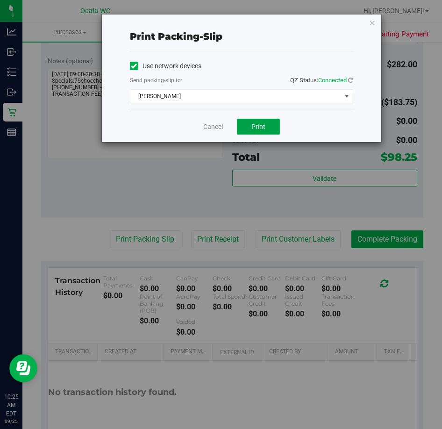
click at [262, 123] on span "Print" at bounding box center [258, 126] width 14 height 7
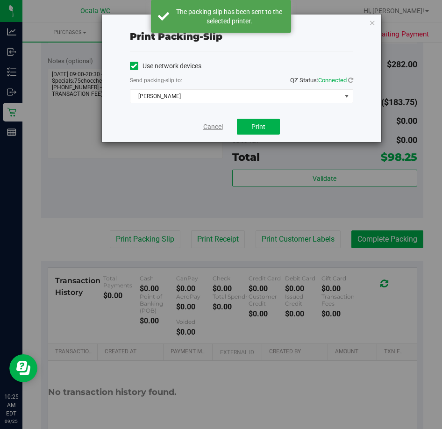
click at [213, 129] on link "Cancel" at bounding box center [213, 127] width 20 height 10
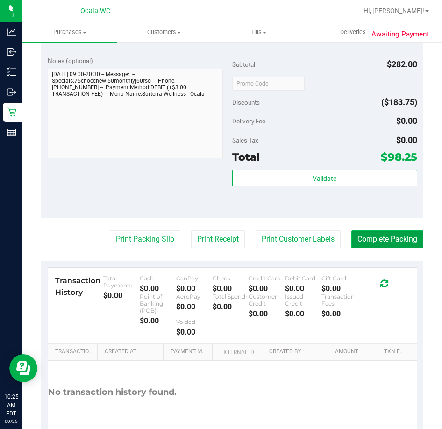
click at [370, 237] on button "Complete Packing" at bounding box center [387, 239] width 72 height 18
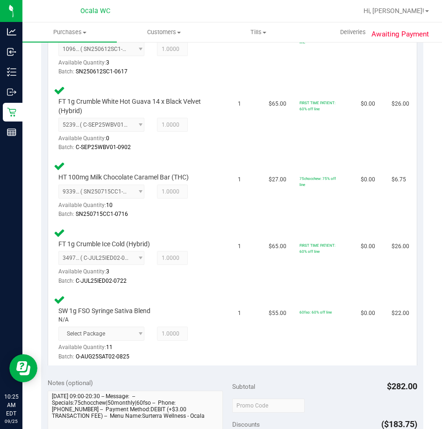
scroll to position [280, 0]
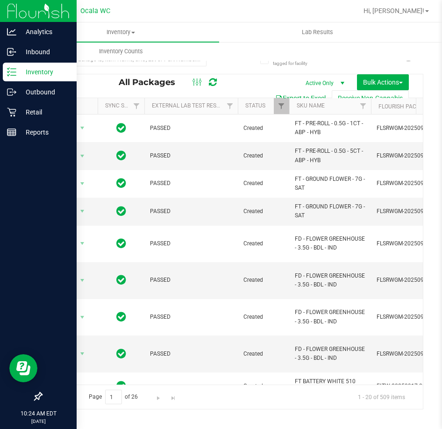
click at [20, 71] on p "Inventory" at bounding box center [44, 71] width 56 height 11
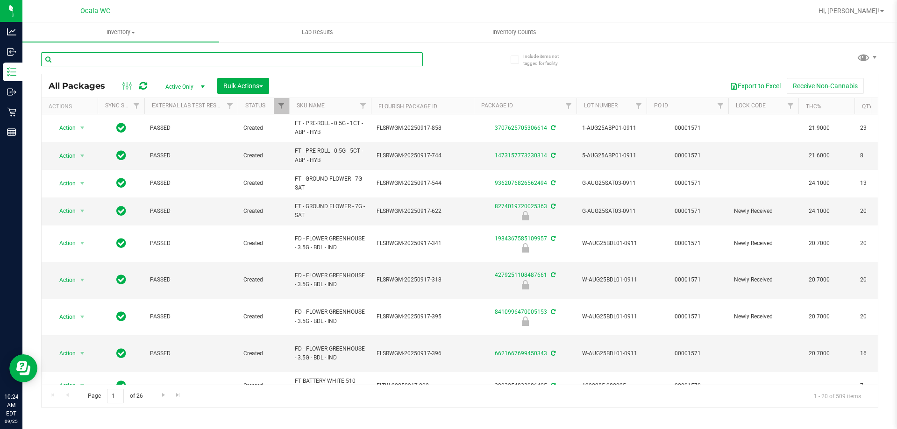
click at [175, 56] on input "text" at bounding box center [232, 59] width 382 height 14
type input "3501384245718473"
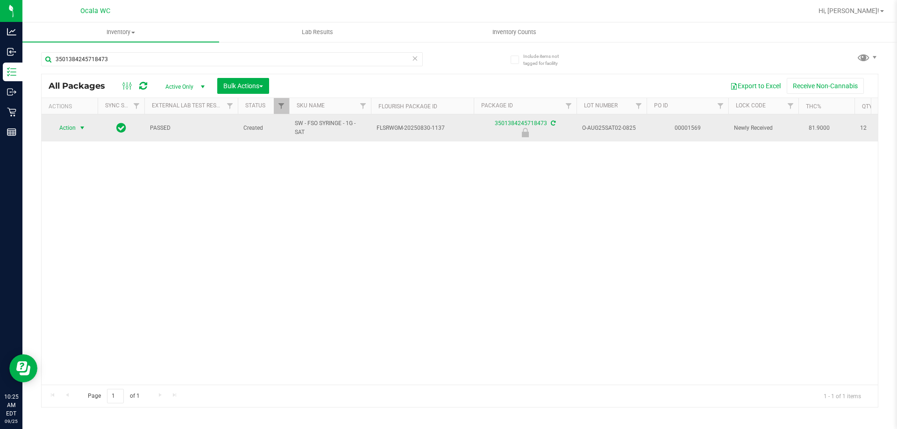
click at [65, 126] on span "Action" at bounding box center [63, 127] width 25 height 13
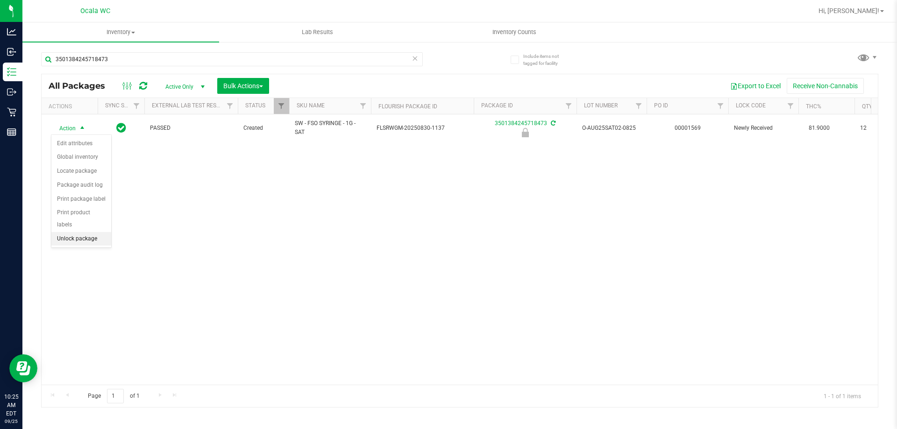
click at [82, 232] on li "Unlock package" at bounding box center [81, 239] width 60 height 14
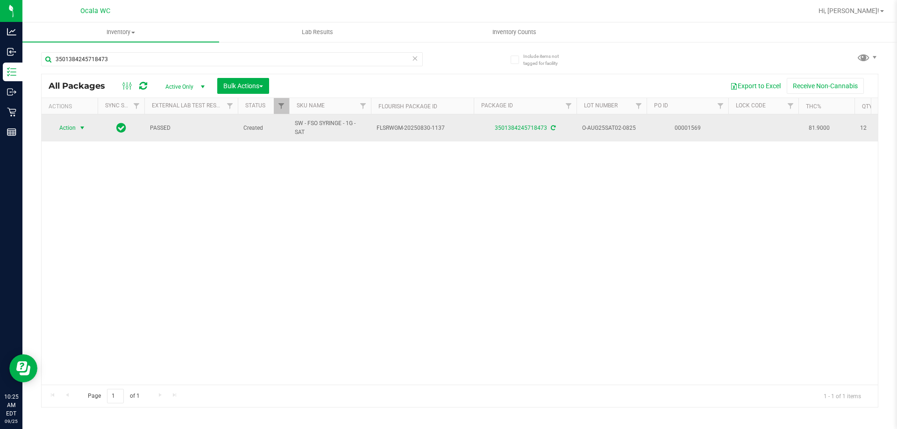
click at [68, 127] on span "Action" at bounding box center [63, 127] width 25 height 13
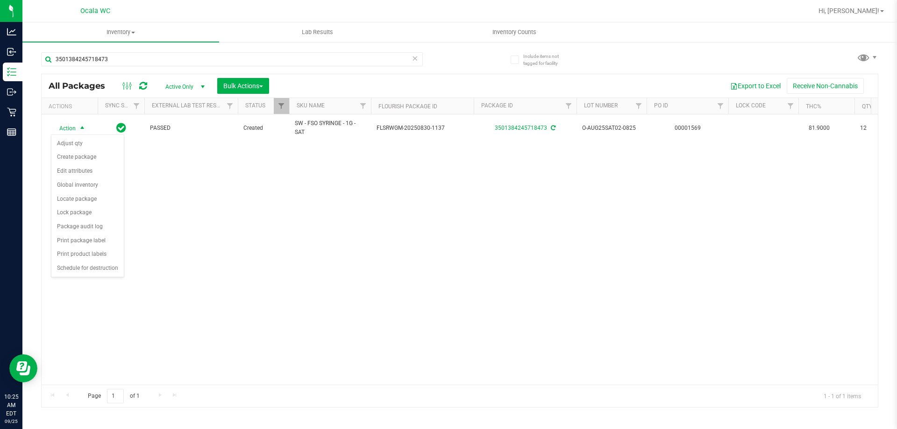
click at [370, 369] on div "Action Action Adjust qty Create package Edit attributes Global inventory Locate…" at bounding box center [460, 249] width 836 height 270
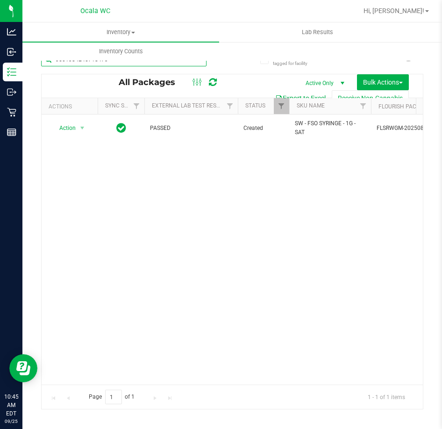
drag, startPoint x: 115, startPoint y: 62, endPoint x: -47, endPoint y: 41, distance: 163.0
click at [0, 41] on html "Analytics Inbound Inventory Outbound Retail Reports 10:45 AM EDT 09/25/2025 09/…" at bounding box center [221, 214] width 442 height 429
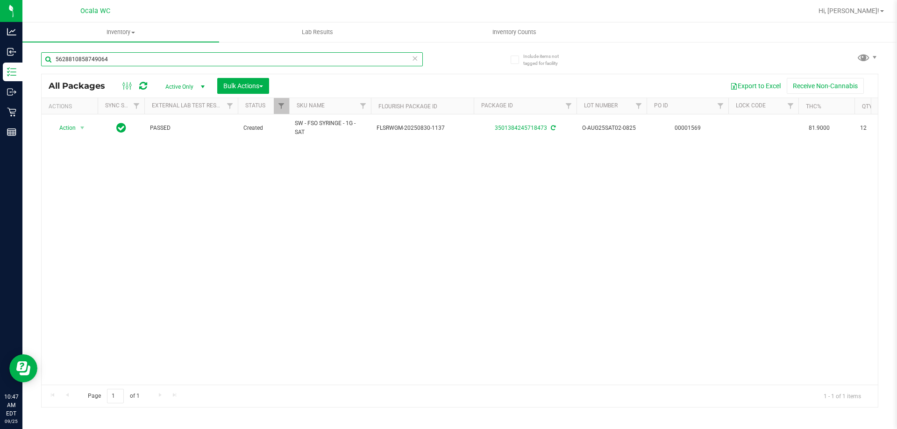
type input "5628810858749064"
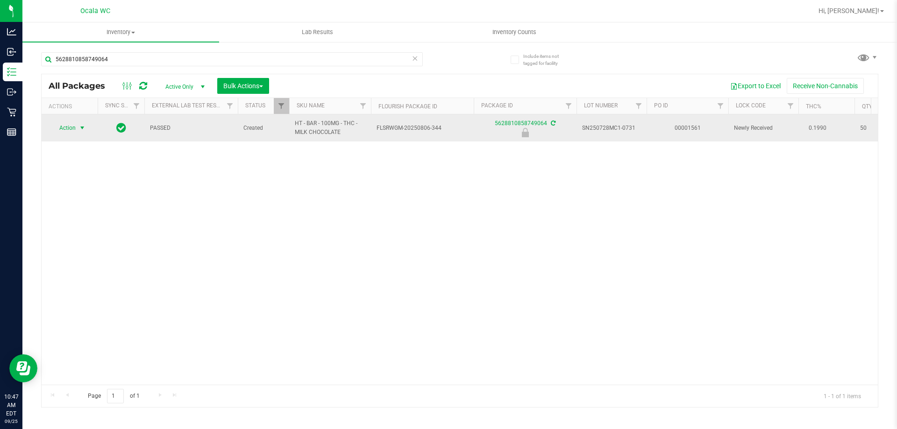
click at [60, 128] on span "Action" at bounding box center [63, 127] width 25 height 13
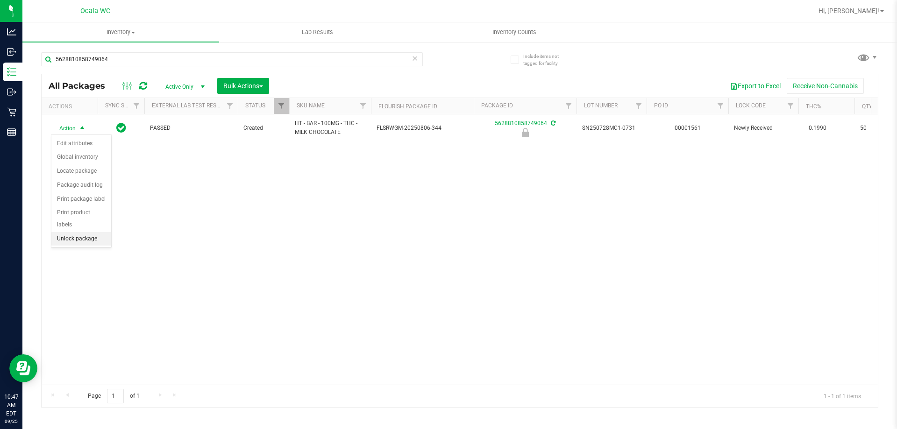
click at [91, 232] on li "Unlock package" at bounding box center [81, 239] width 60 height 14
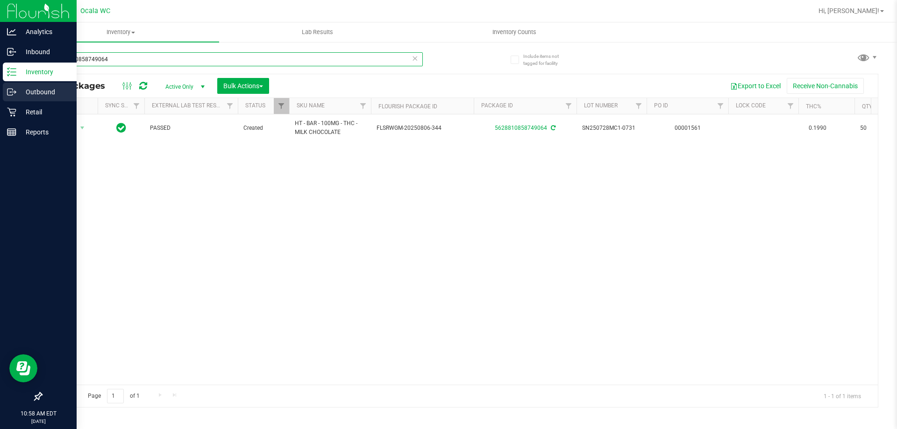
drag, startPoint x: 169, startPoint y: 62, endPoint x: 0, endPoint y: 83, distance: 169.9
click at [0, 83] on div "Analytics Inbound Inventory Outbound Retail Reports 10:58 AM EDT 09/25/2025 09/…" at bounding box center [448, 214] width 897 height 429
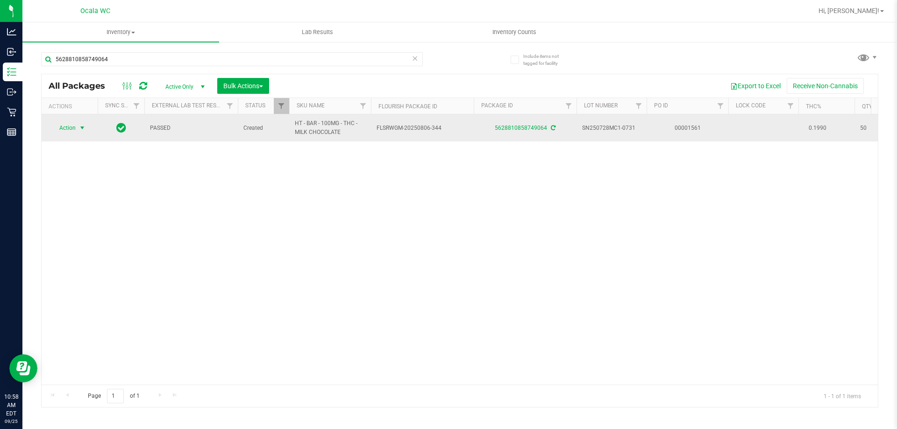
click at [70, 130] on span "Action" at bounding box center [63, 127] width 25 height 13
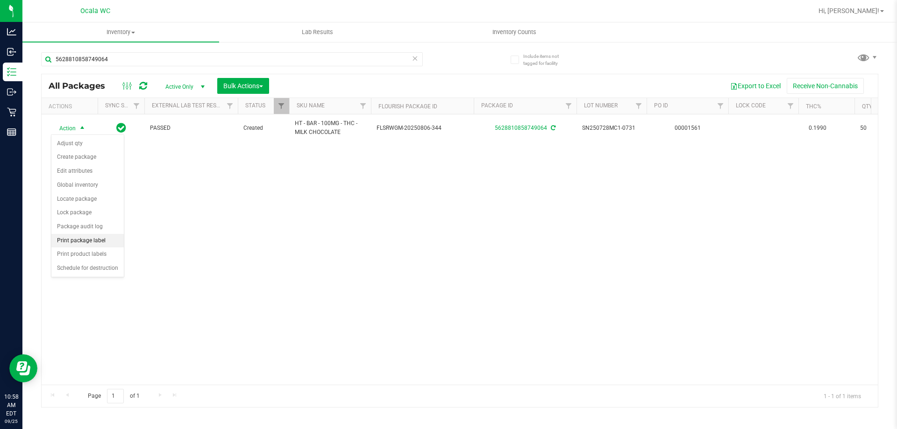
click at [111, 240] on li "Print package label" at bounding box center [87, 241] width 72 height 14
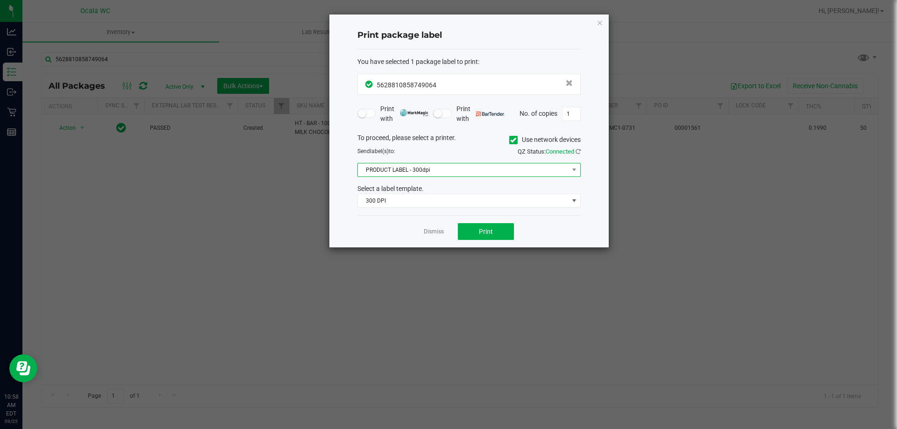
click at [446, 172] on span "PRODUCT LABEL - 300dpi" at bounding box center [463, 169] width 211 height 13
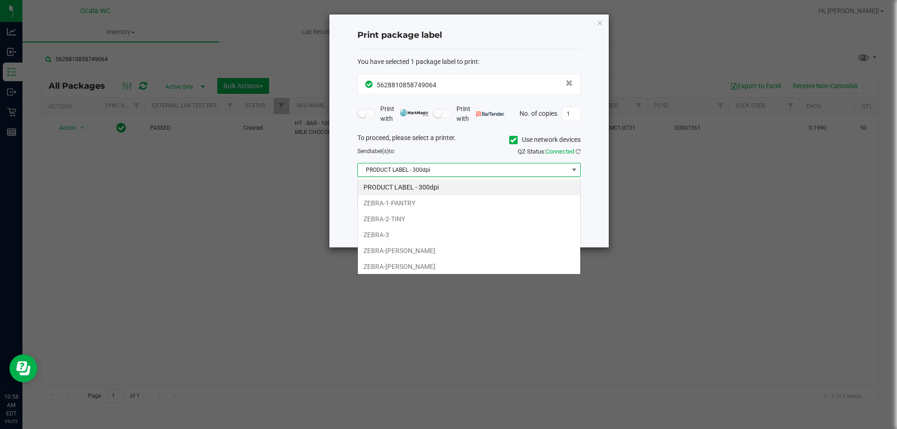
scroll to position [14, 223]
click at [445, 246] on li "ZEBRA-[PERSON_NAME]" at bounding box center [469, 251] width 222 height 16
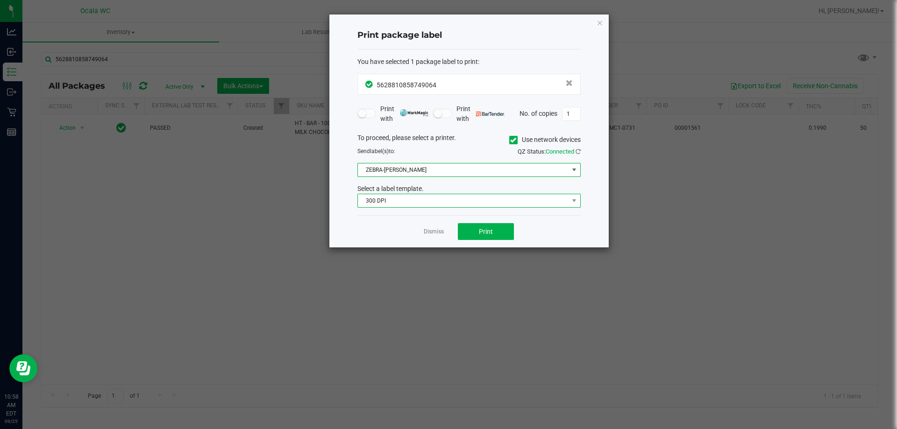
click at [470, 202] on span "300 DPI" at bounding box center [463, 200] width 211 height 13
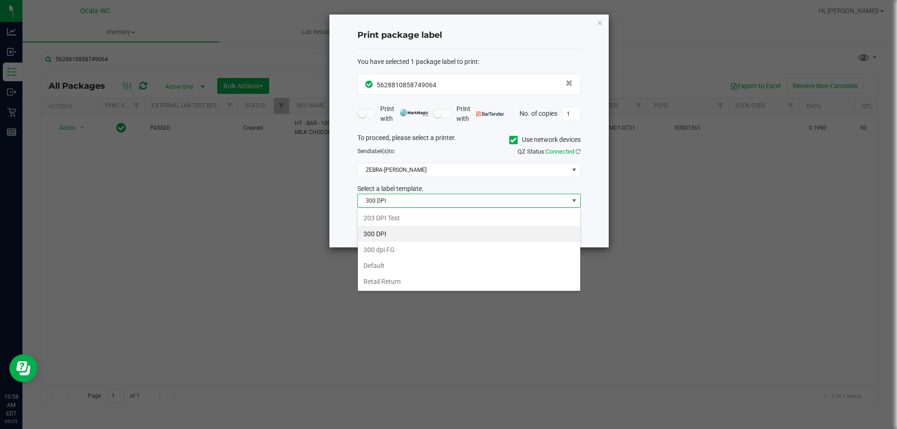
click at [454, 280] on li "Retail Return" at bounding box center [469, 282] width 222 height 16
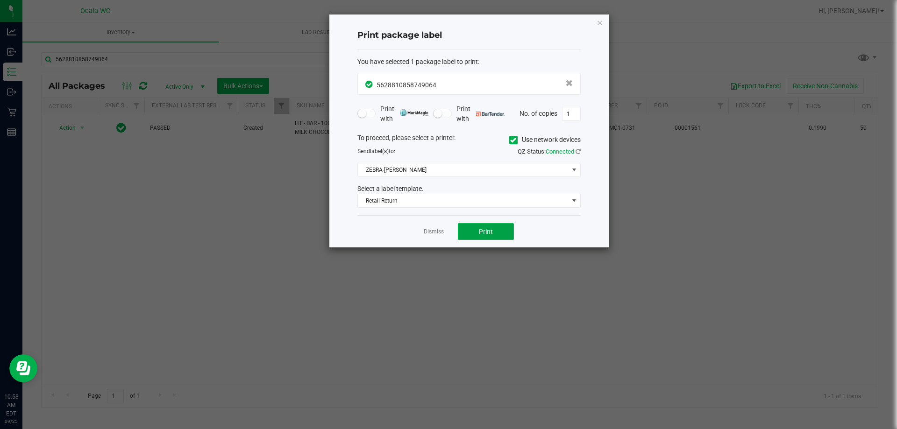
click at [476, 233] on button "Print" at bounding box center [486, 231] width 56 height 17
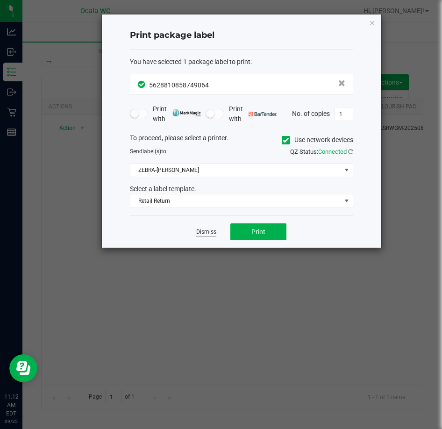
click at [210, 231] on link "Dismiss" at bounding box center [206, 232] width 20 height 8
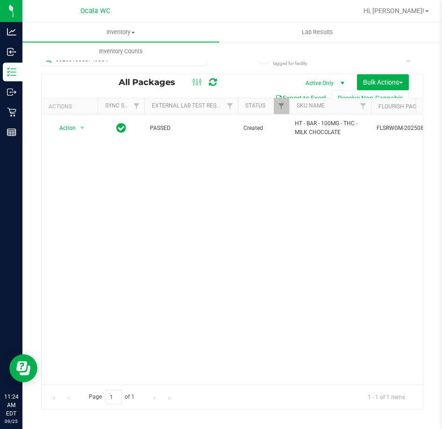
click at [243, 216] on div "Action Action Adjust qty Create package Edit attributes Global inventory Locate…" at bounding box center [232, 249] width 381 height 270
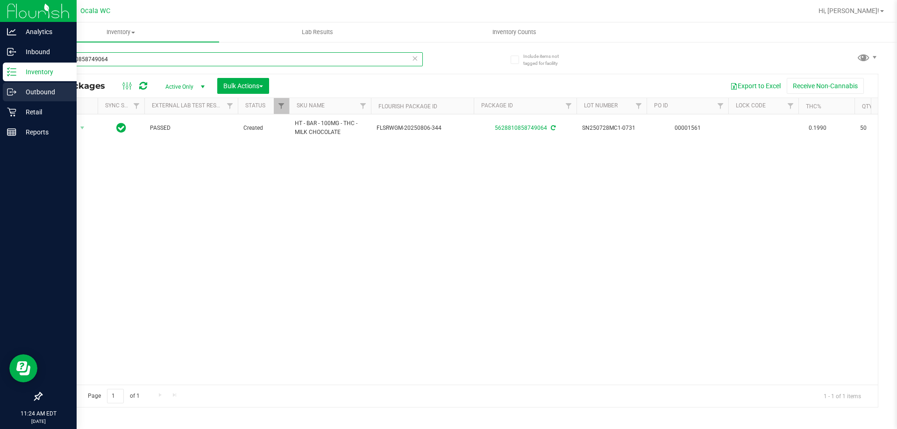
drag, startPoint x: 180, startPoint y: 59, endPoint x: 0, endPoint y: 91, distance: 182.6
click at [0, 59] on div "Analytics Inbound Inventory Outbound Retail Reports 11:24 AM EDT 09/25/2025 09/…" at bounding box center [448, 214] width 897 height 429
type input "8958518402759003"
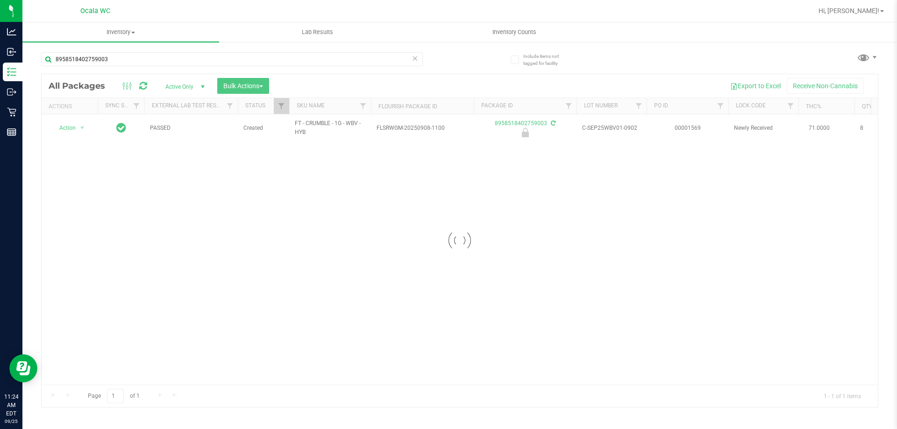
click at [71, 128] on div at bounding box center [460, 240] width 836 height 333
click at [71, 128] on span "Action" at bounding box center [63, 127] width 25 height 13
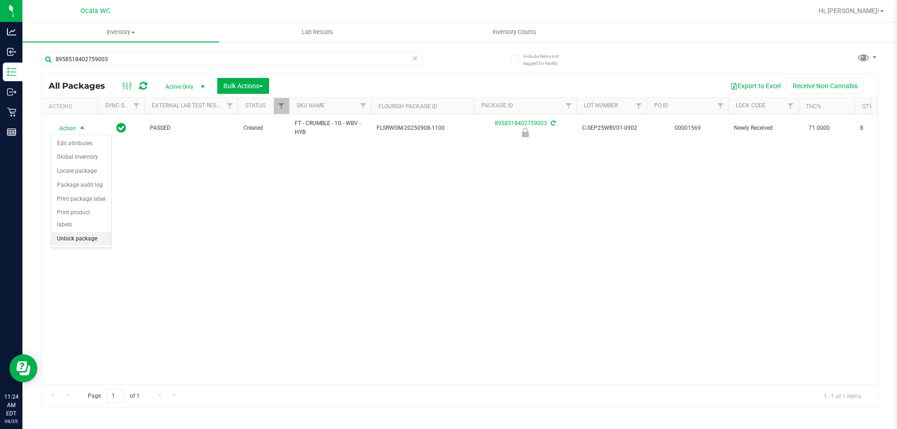
click at [79, 232] on li "Unlock package" at bounding box center [81, 239] width 60 height 14
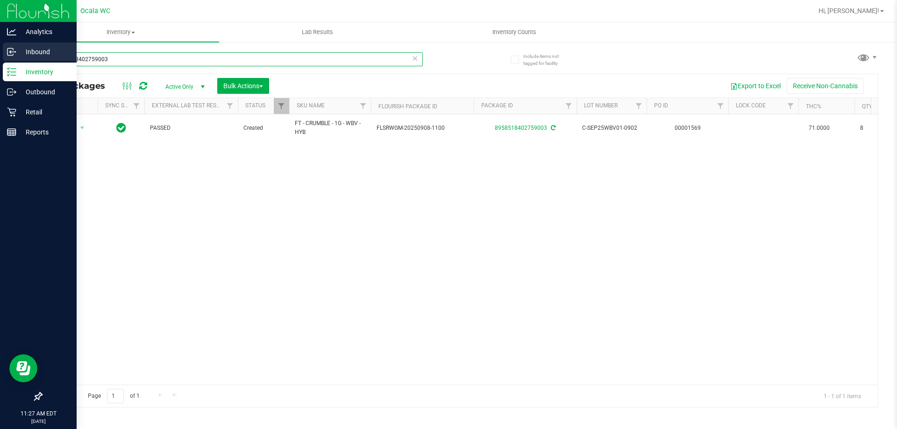
drag, startPoint x: 110, startPoint y: 57, endPoint x: 0, endPoint y: 46, distance: 110.3
click at [0, 53] on div "Analytics Inbound Inventory Outbound Retail Reports 11:27 AM EDT 09/25/2025 09/…" at bounding box center [448, 214] width 897 height 429
type input "1794460400865965"
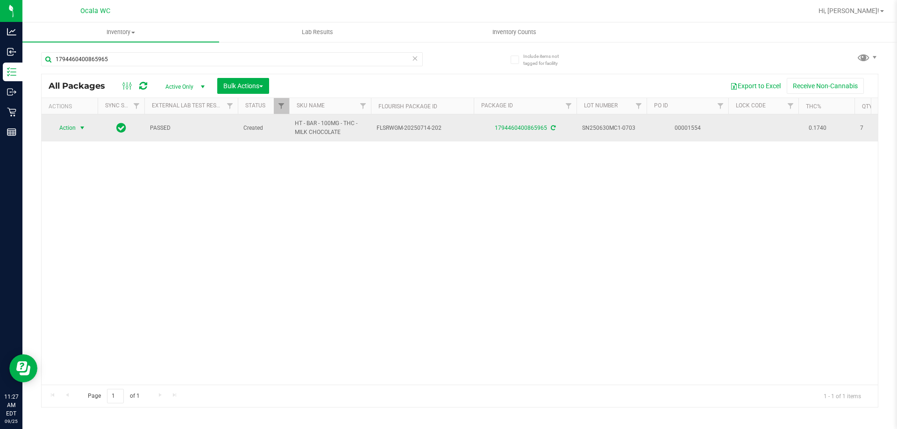
click at [73, 126] on span "Action" at bounding box center [63, 127] width 25 height 13
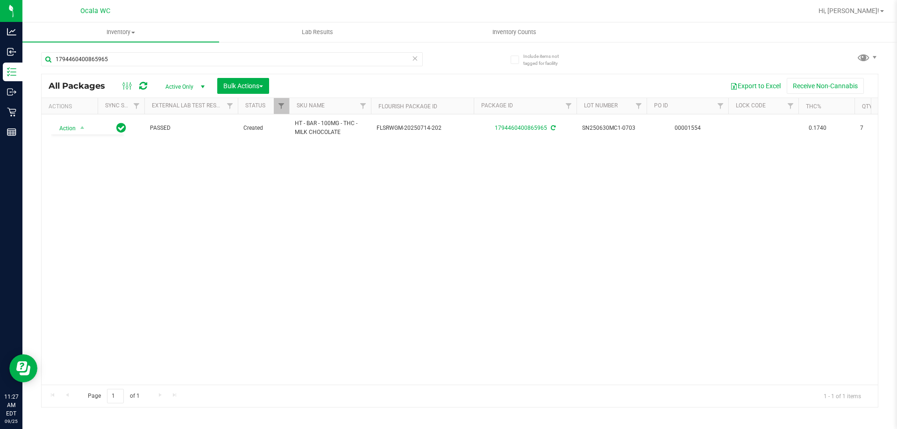
click at [250, 245] on div "Action Action Adjust qty Create package Edit attributes Global inventory Locate…" at bounding box center [460, 249] width 836 height 270
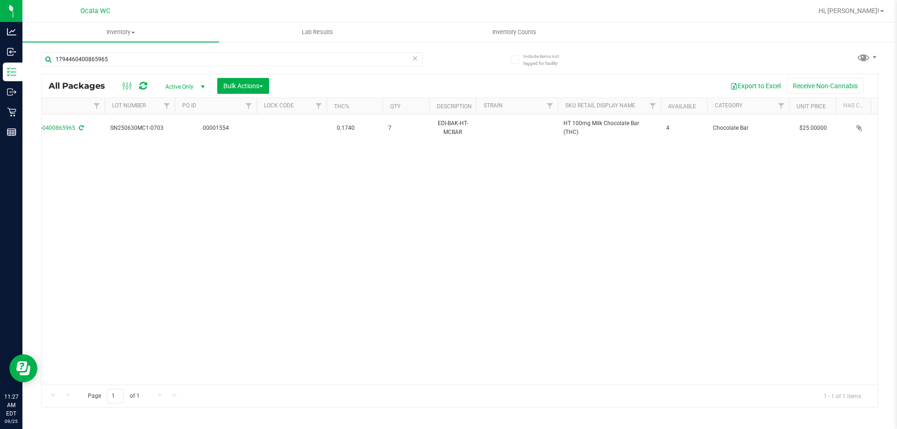
scroll to position [0, 500]
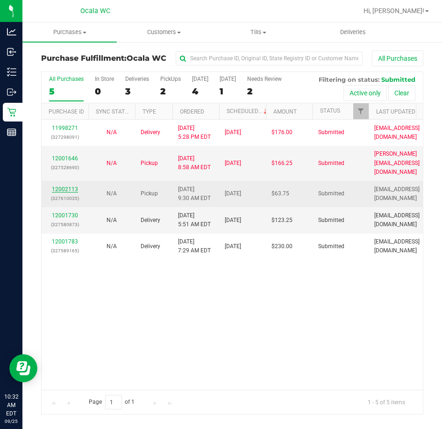
click at [66, 186] on link "12002113" at bounding box center [65, 189] width 26 height 7
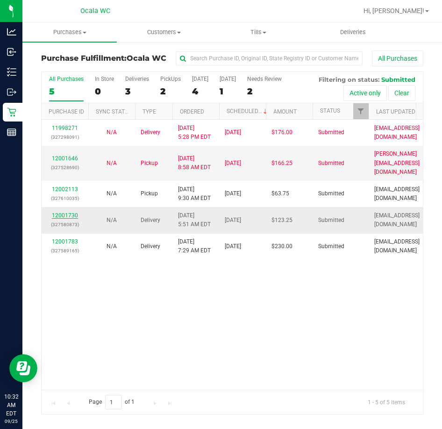
click at [64, 212] on link "12001730" at bounding box center [65, 215] width 26 height 7
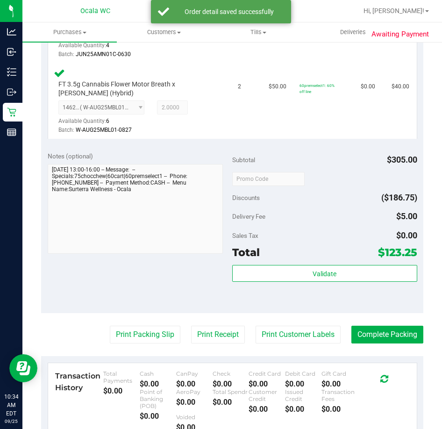
scroll to position [374, 0]
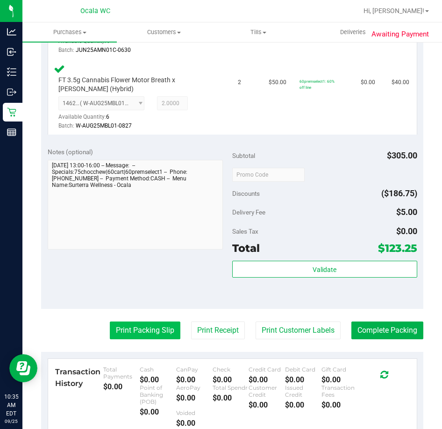
click at [130, 324] on button "Print Packing Slip" at bounding box center [145, 330] width 71 height 18
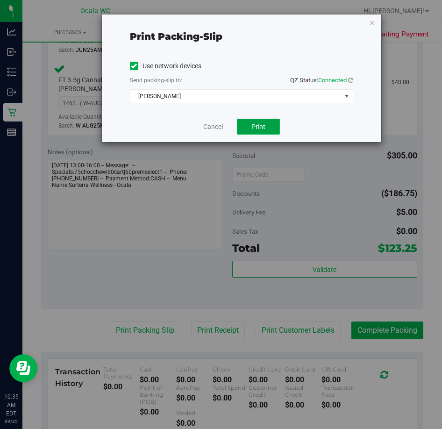
click at [270, 127] on button "Print" at bounding box center [258, 127] width 43 height 16
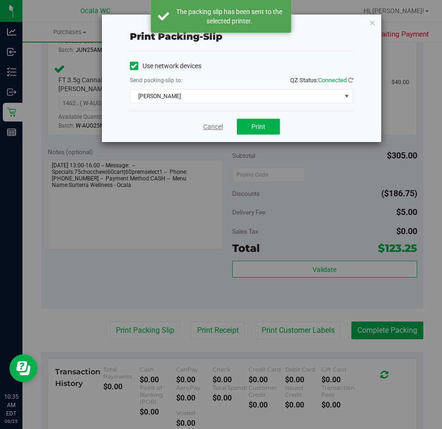
click at [221, 128] on link "Cancel" at bounding box center [213, 127] width 20 height 10
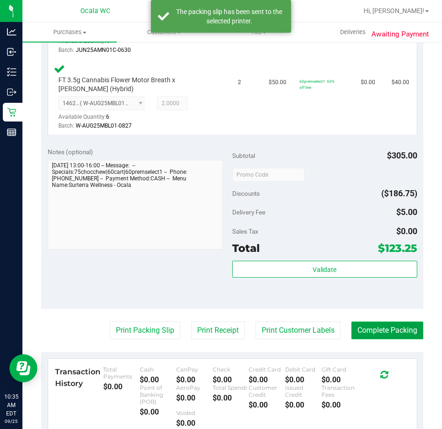
click at [396, 326] on button "Complete Packing" at bounding box center [387, 330] width 72 height 18
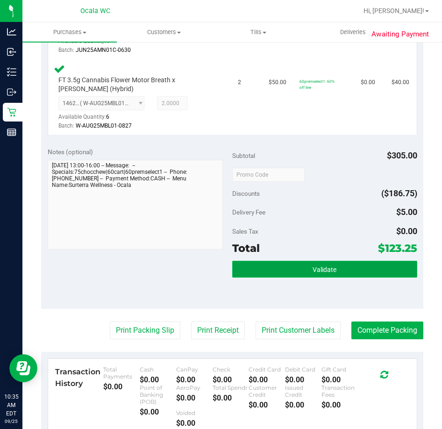
click at [350, 272] on button "Validate" at bounding box center [324, 269] width 185 height 17
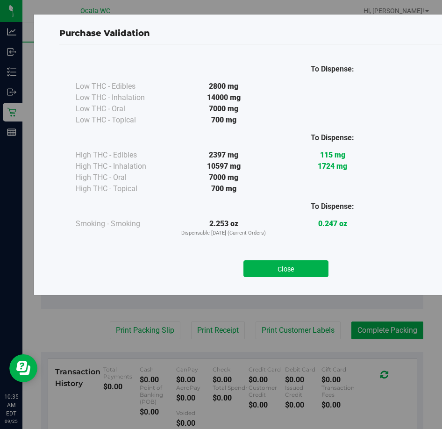
click at [316, 260] on div "Close" at bounding box center [285, 265] width 425 height 23
click at [309, 270] on button "Close" at bounding box center [285, 268] width 85 height 17
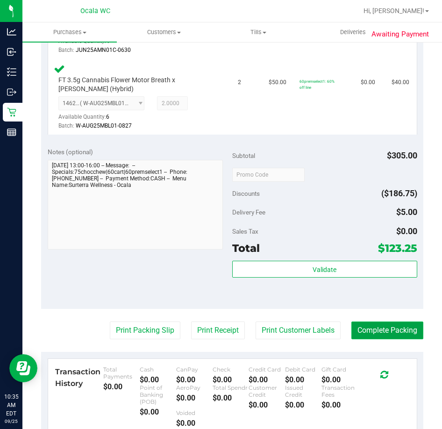
click at [394, 330] on button "Complete Packing" at bounding box center [387, 330] width 72 height 18
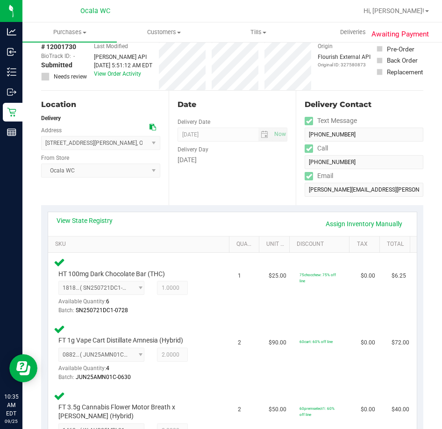
scroll to position [0, 0]
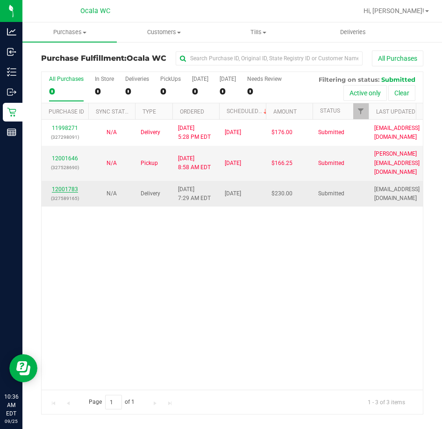
click at [69, 186] on link "12001783" at bounding box center [65, 189] width 26 height 7
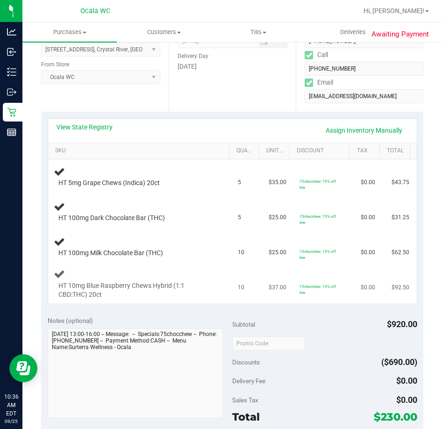
scroll to position [47, 0]
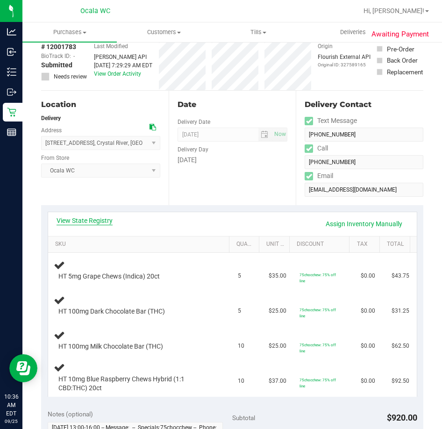
click at [101, 220] on link "View State Registry" at bounding box center [85, 220] width 56 height 9
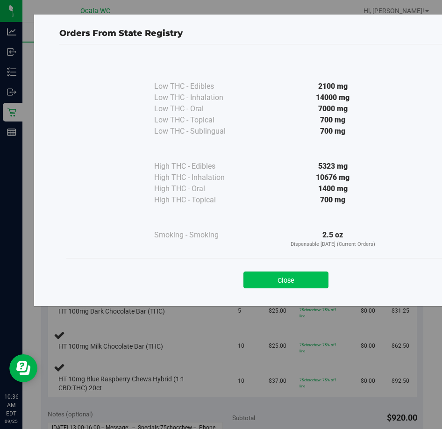
click at [268, 283] on button "Close" at bounding box center [285, 279] width 85 height 17
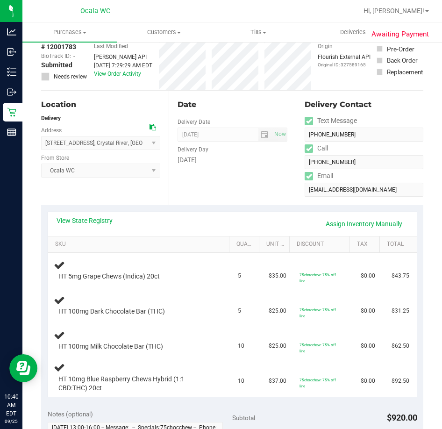
click at [246, 179] on div "Date Delivery Date [DATE] Now [DATE] 04:00 PM Now Delivery Day [DATE]" at bounding box center [233, 148] width 128 height 114
click at [248, 193] on div "Date Delivery Date [DATE] Now [DATE] 04:00 PM Now Delivery Day [DATE]" at bounding box center [233, 148] width 128 height 114
click at [247, 192] on div "Date Delivery Date [DATE] Now [DATE] 04:00 PM Now Delivery Day [DATE]" at bounding box center [233, 148] width 128 height 114
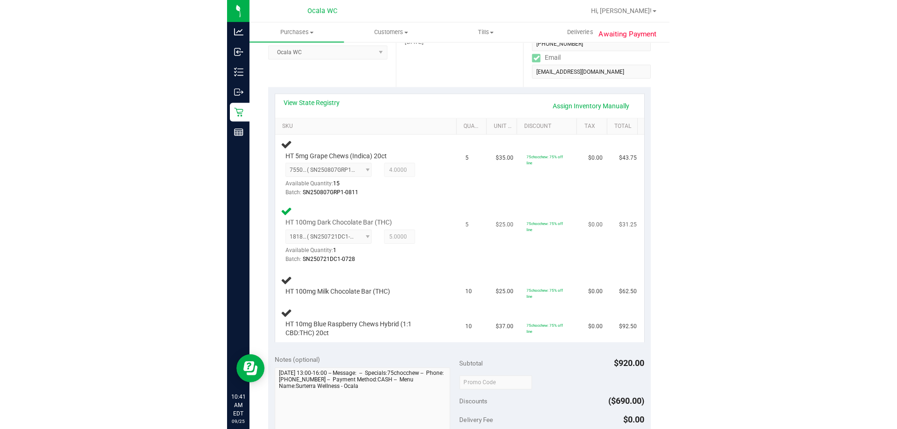
scroll to position [187, 0]
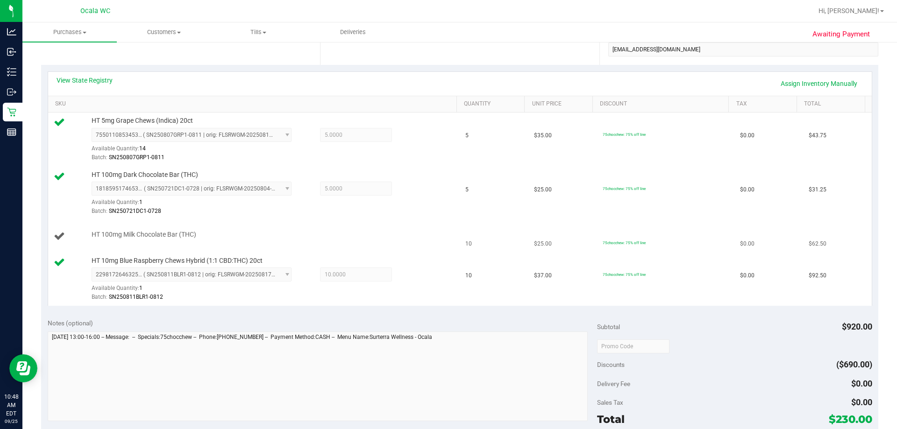
click at [332, 234] on div "HT 100mg Milk Chocolate Bar (THC)" at bounding box center [269, 234] width 365 height 9
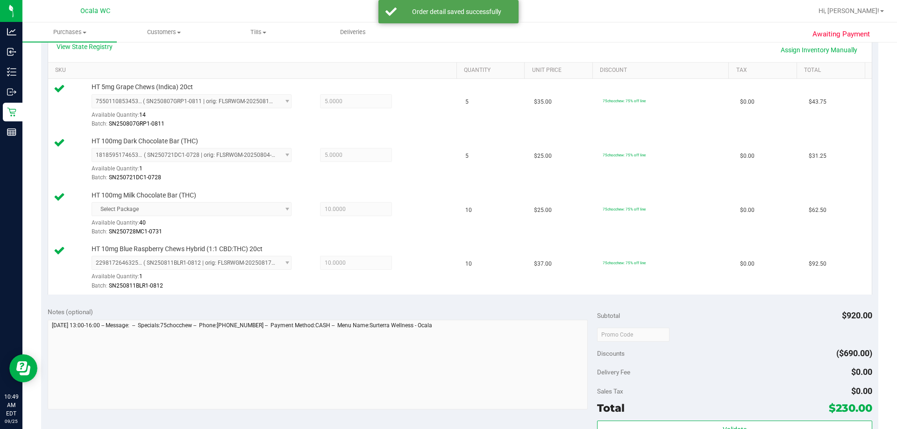
scroll to position [467, 0]
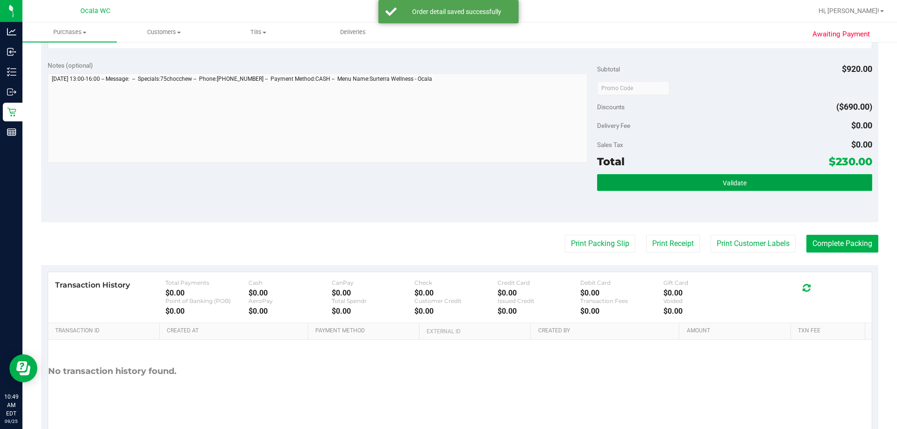
click at [441, 182] on button "Validate" at bounding box center [734, 182] width 275 height 17
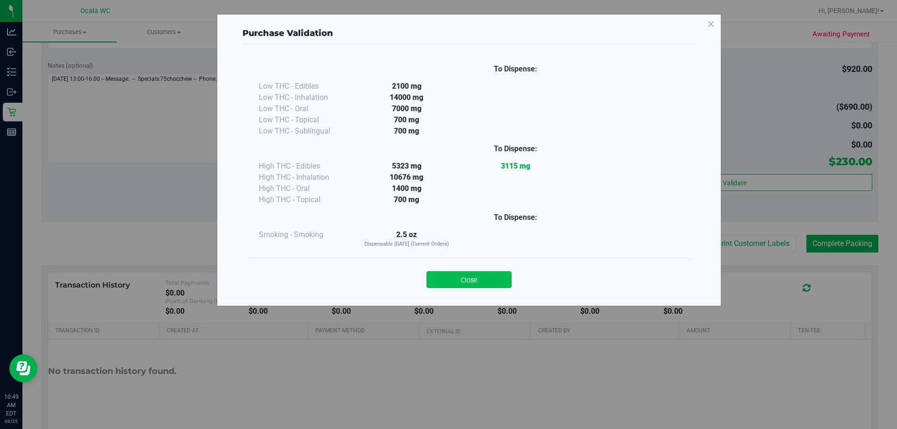
click at [441, 277] on button "Close" at bounding box center [468, 279] width 85 height 17
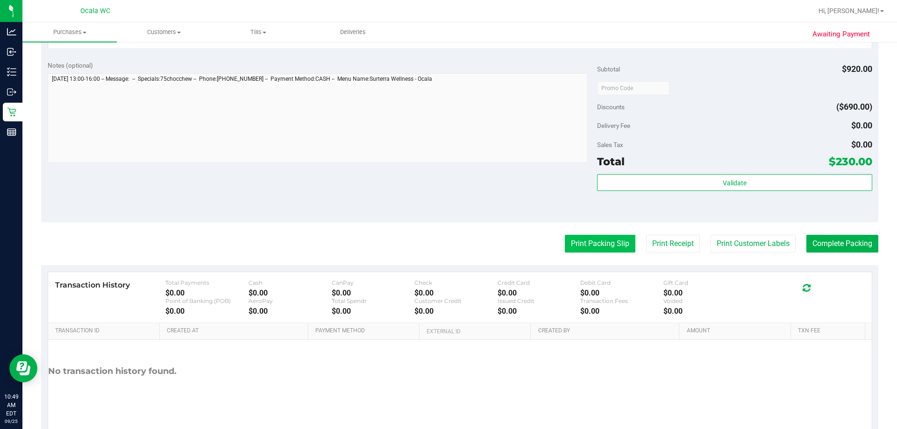
click at [441, 248] on button "Print Packing Slip" at bounding box center [600, 244] width 71 height 18
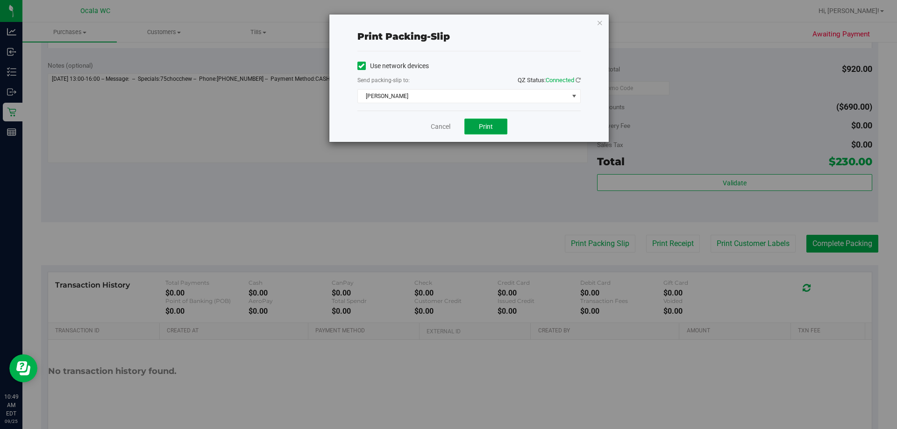
click at [441, 127] on button "Print" at bounding box center [485, 127] width 43 height 16
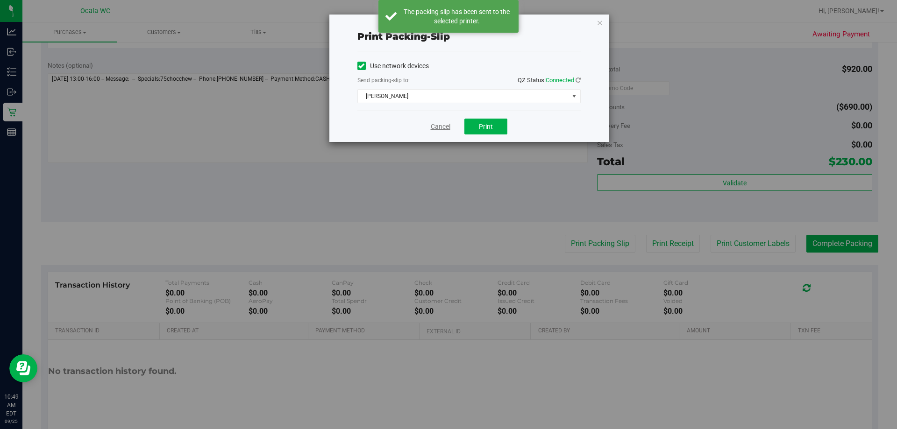
click at [441, 124] on link "Cancel" at bounding box center [441, 127] width 20 height 10
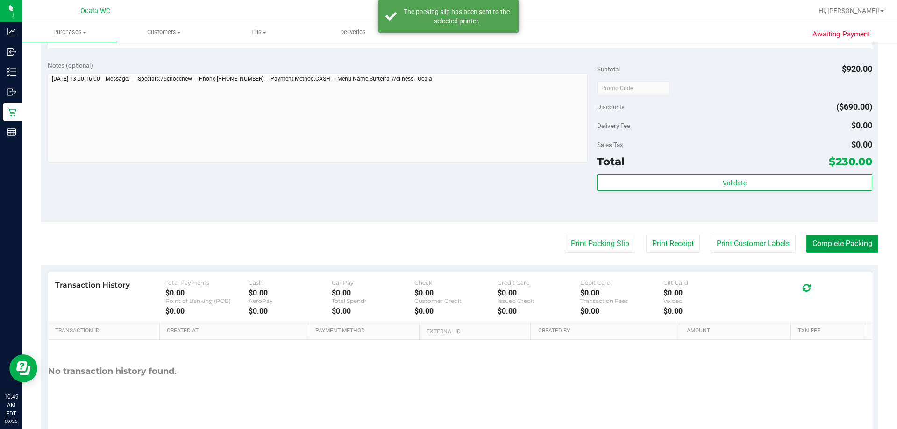
click at [441, 237] on button "Complete Packing" at bounding box center [842, 244] width 72 height 18
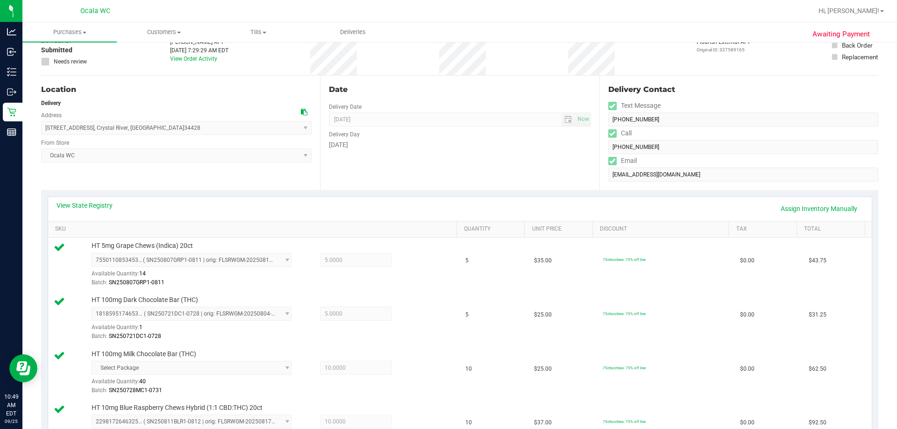
scroll to position [0, 0]
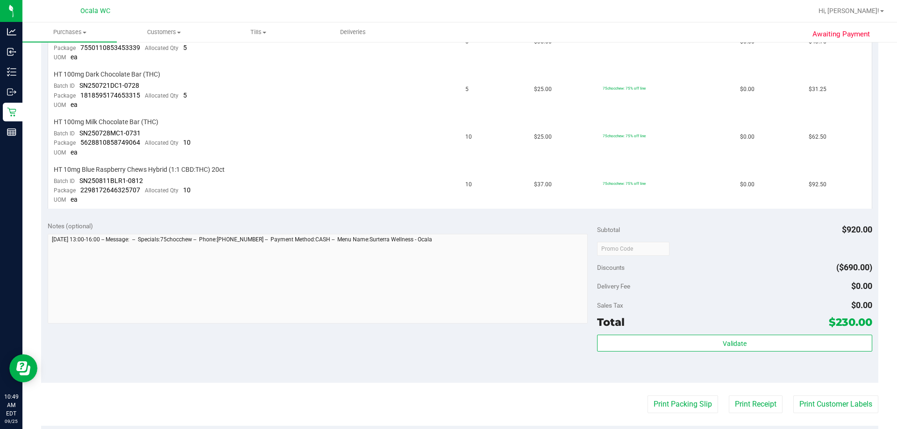
scroll to position [327, 0]
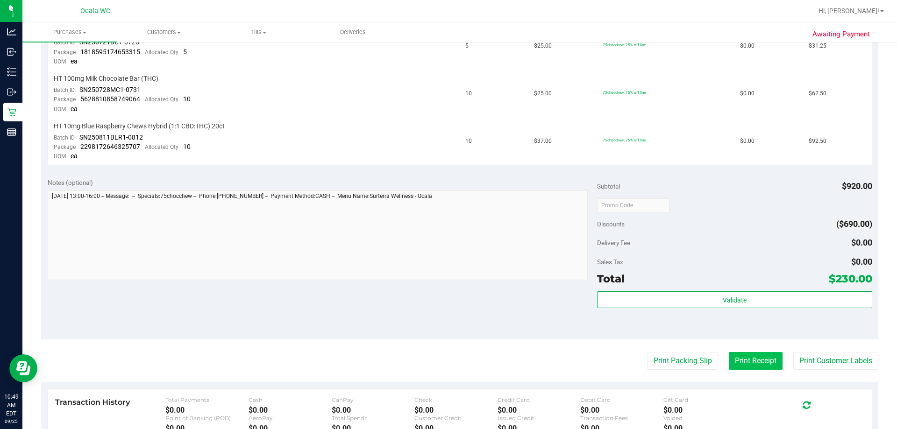
click at [441, 356] on button "Print Receipt" at bounding box center [756, 361] width 54 height 18
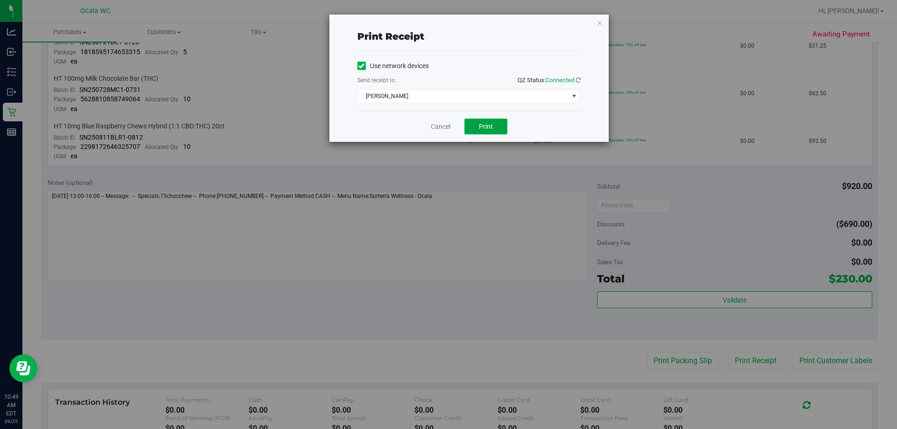
click at [441, 124] on span "Print" at bounding box center [486, 126] width 14 height 7
click at [441, 126] on link "Cancel" at bounding box center [441, 127] width 20 height 10
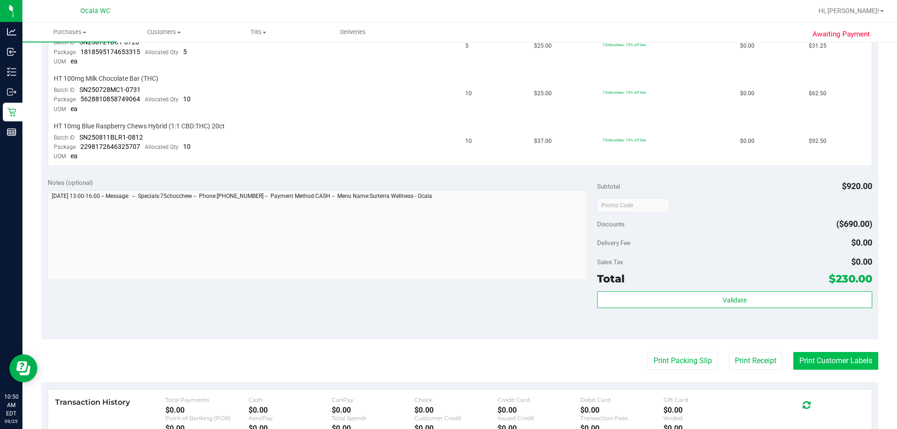
click at [441, 356] on button "Print Customer Labels" at bounding box center [835, 361] width 85 height 18
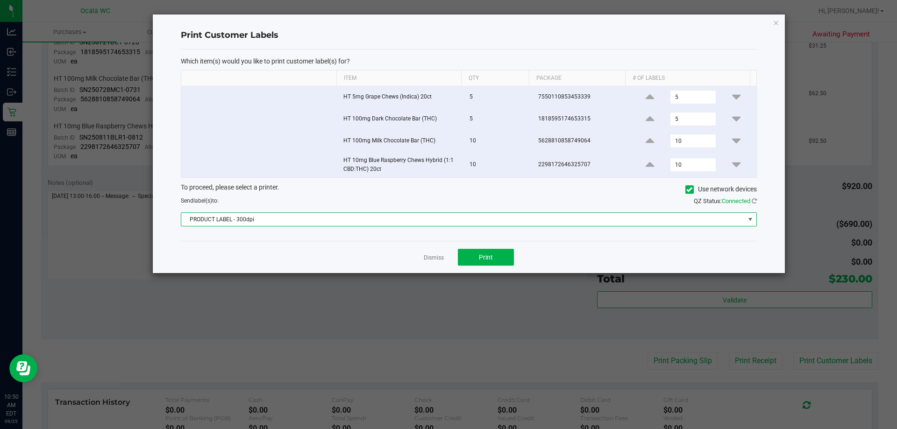
click at [418, 216] on span "PRODUCT LABEL - 300dpi" at bounding box center [462, 219] width 563 height 13
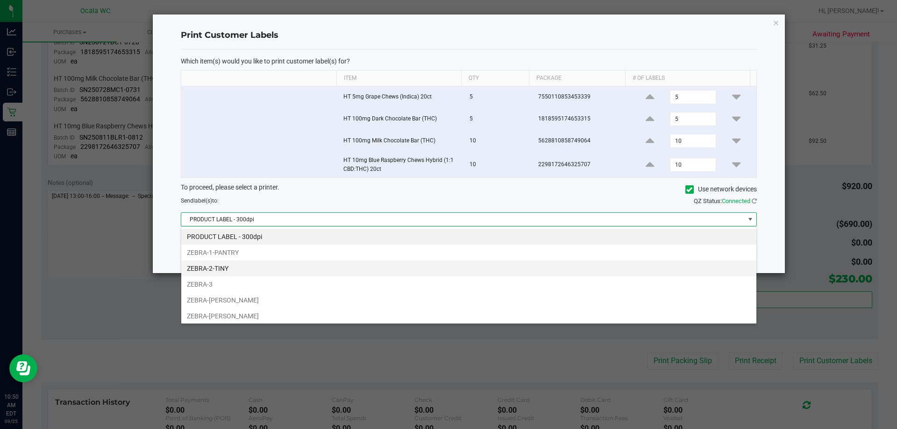
scroll to position [14, 575]
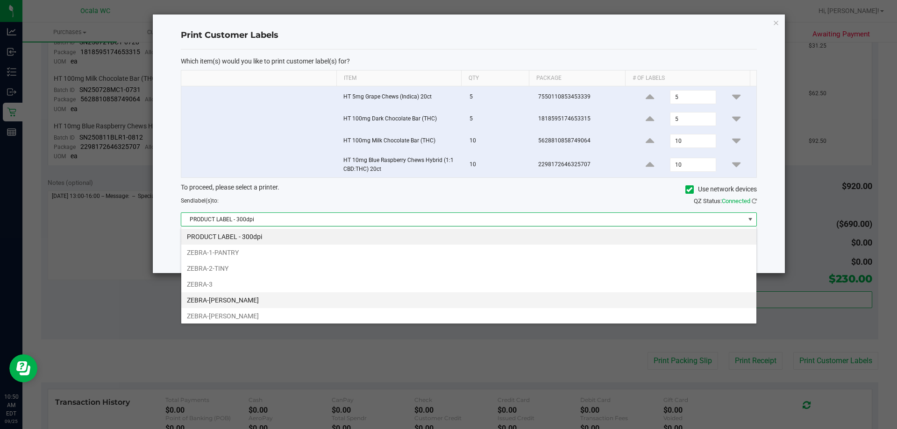
click at [251, 295] on li "ZEBRA-[PERSON_NAME]" at bounding box center [468, 300] width 575 height 16
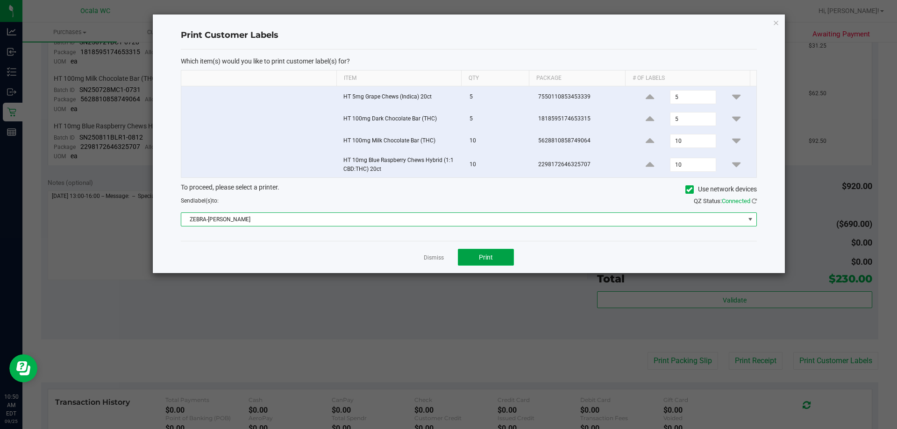
click at [441, 261] on span "Print" at bounding box center [486, 257] width 14 height 7
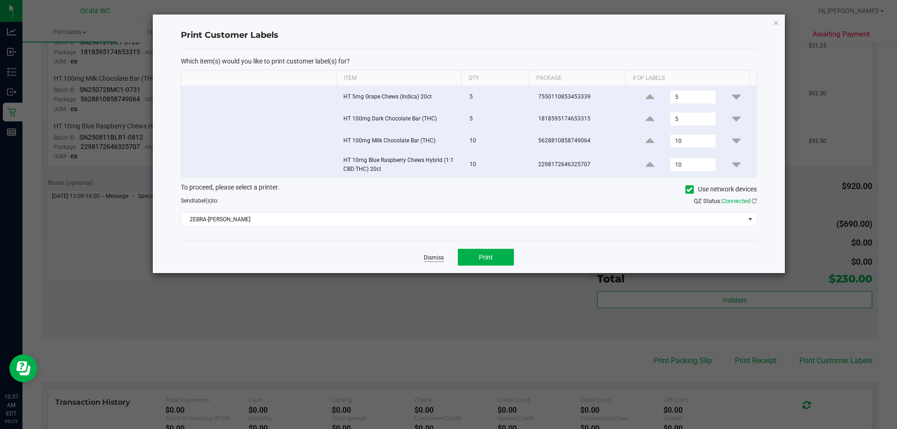
click at [439, 259] on link "Dismiss" at bounding box center [434, 258] width 20 height 8
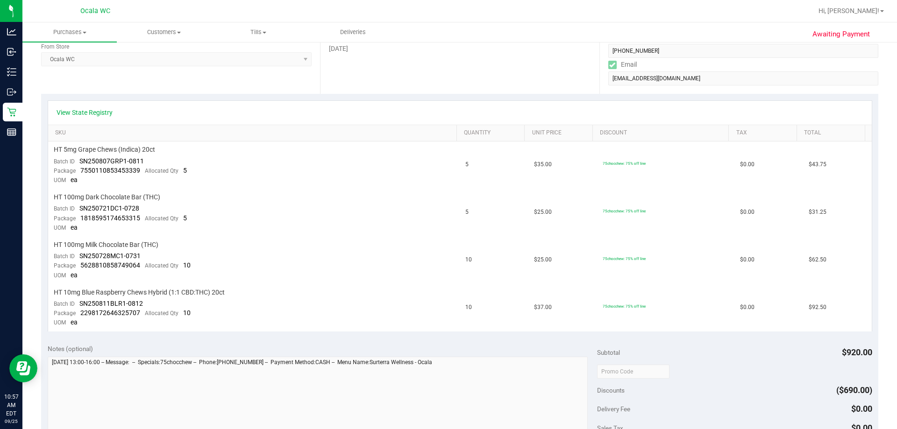
scroll to position [0, 0]
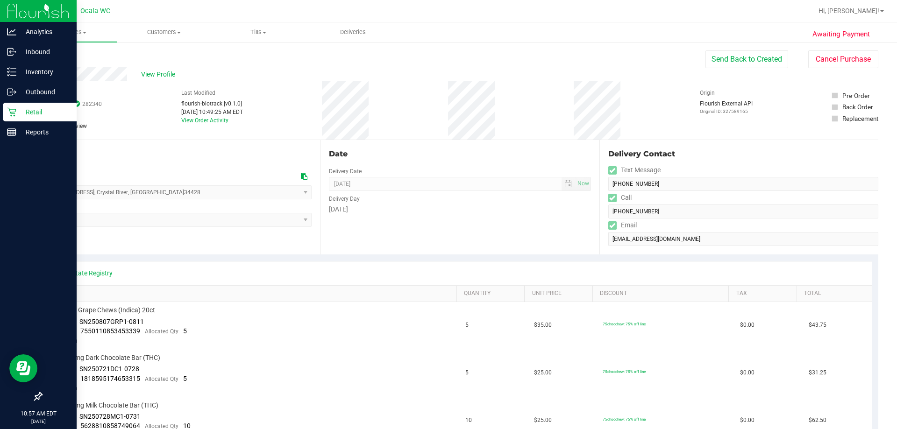
click at [21, 111] on p "Retail" at bounding box center [44, 111] width 56 height 11
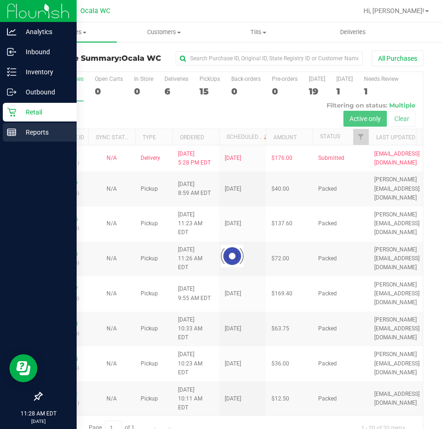
click at [23, 139] on div "Reports" at bounding box center [40, 132] width 74 height 19
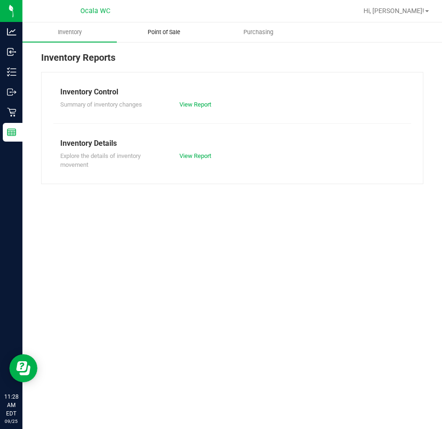
click at [169, 32] on span "Point of Sale" at bounding box center [164, 32] width 58 height 8
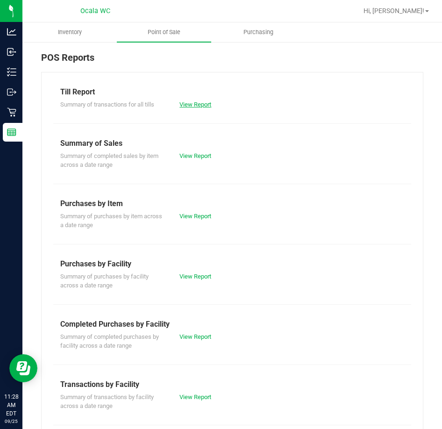
click at [192, 105] on link "View Report" at bounding box center [195, 104] width 32 height 7
